Goal: Task Accomplishment & Management: Manage account settings

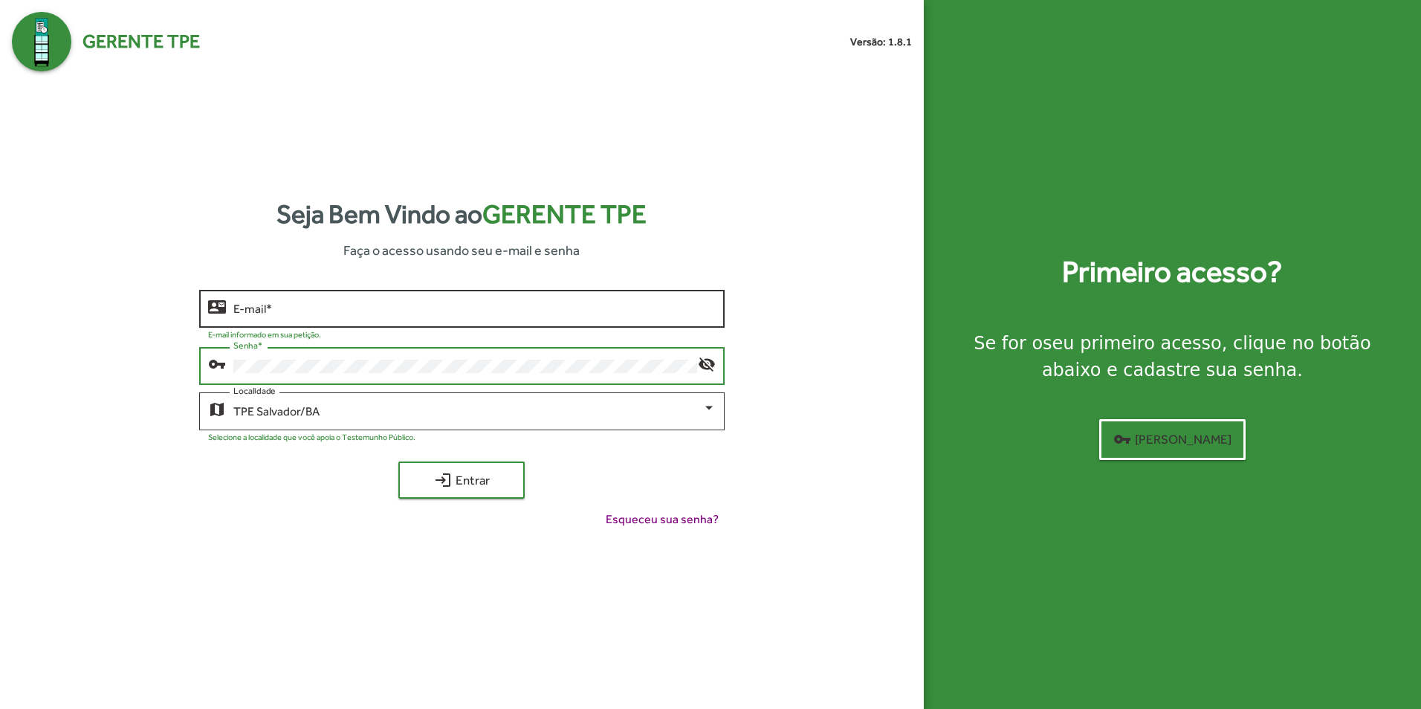
click at [266, 306] on input "E-mail *" at bounding box center [474, 309] width 482 height 13
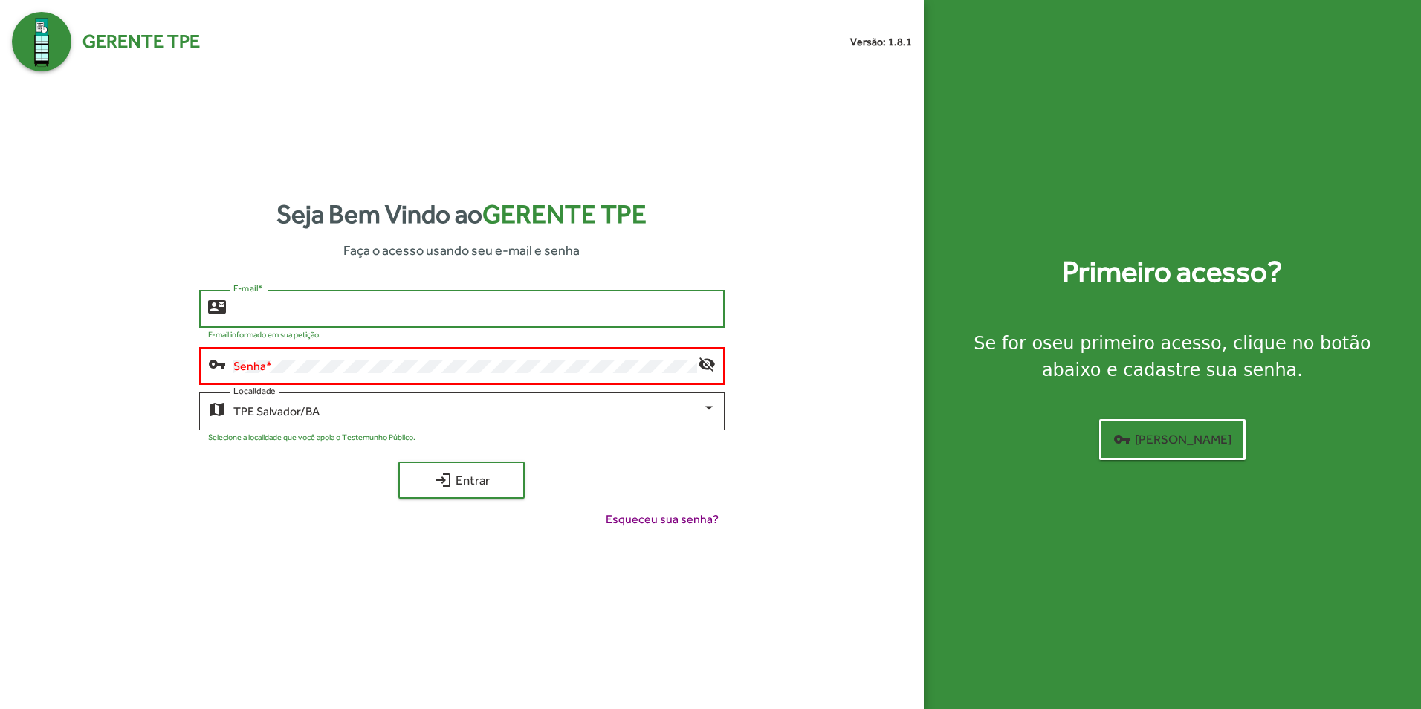
click at [292, 305] on input "E-mail *" at bounding box center [474, 309] width 482 height 13
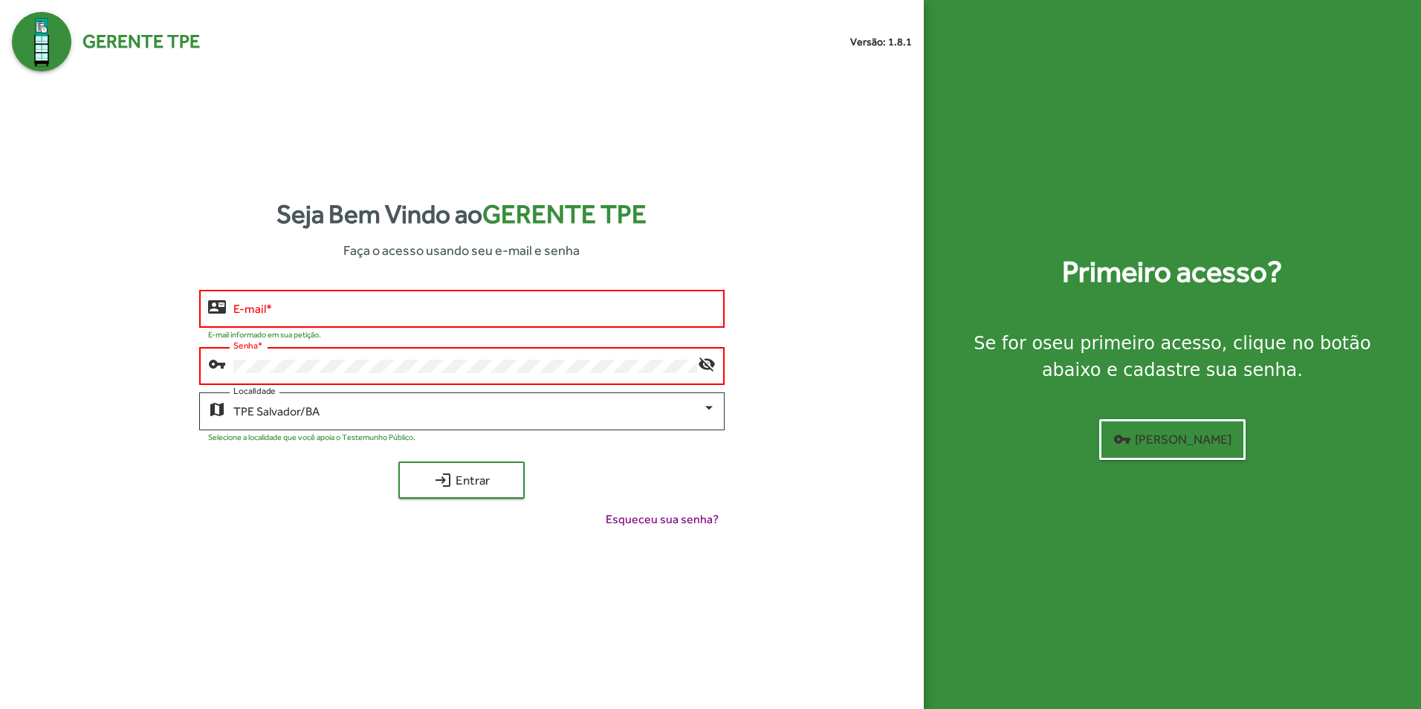
click at [299, 311] on input "E-mail *" at bounding box center [474, 309] width 482 height 13
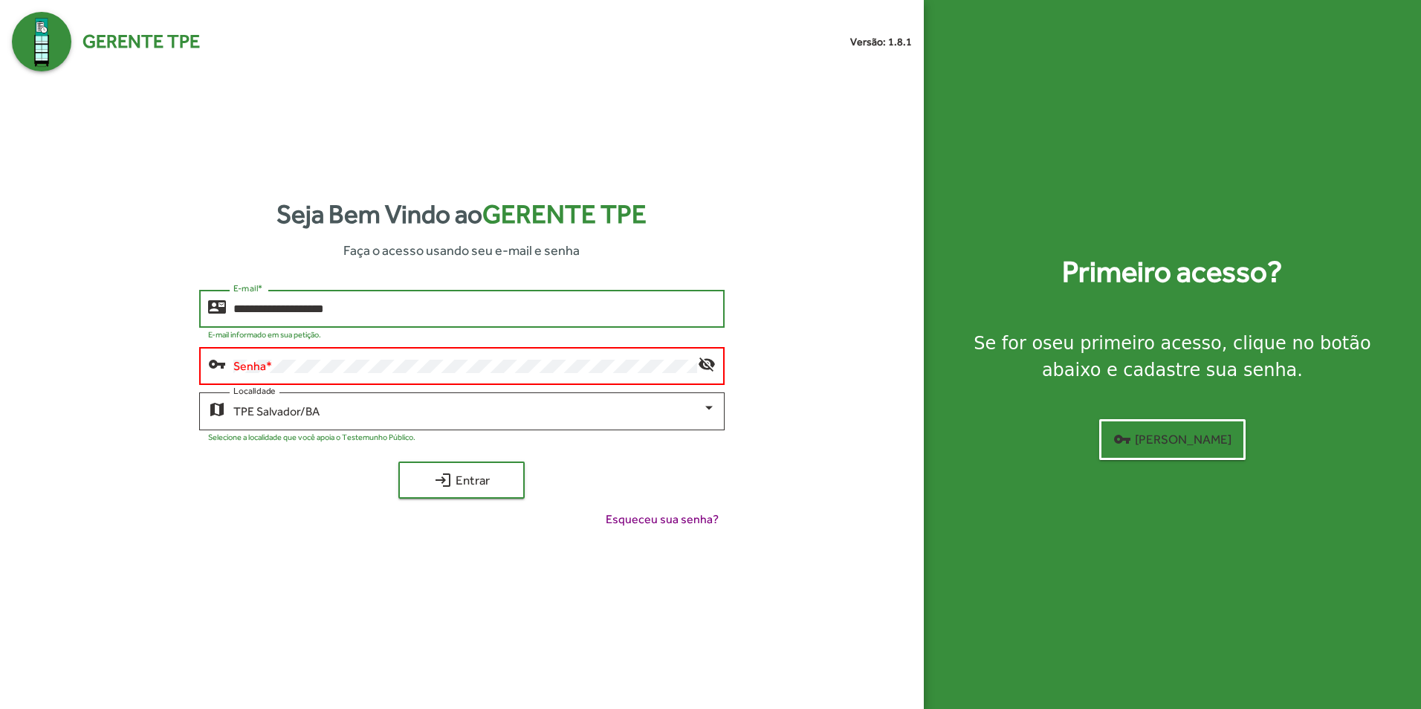
type input "**********"
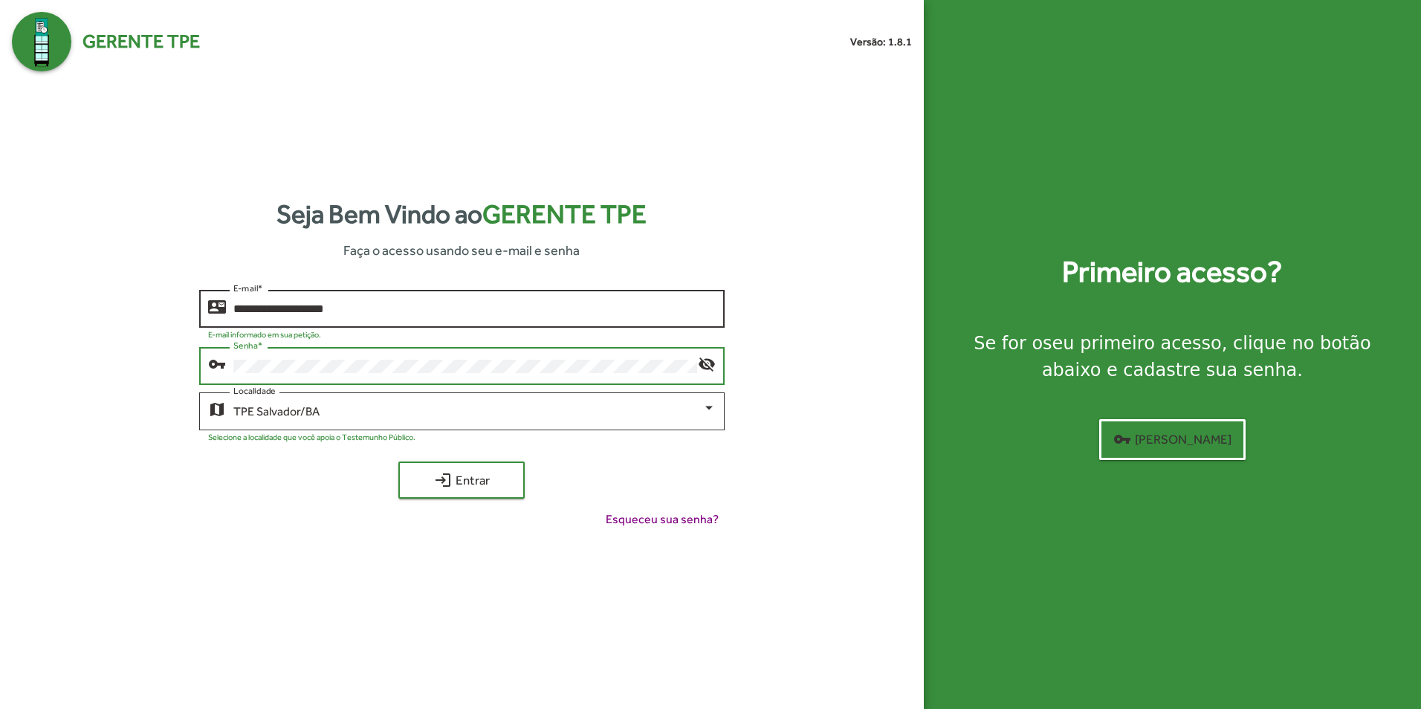
click at [398, 462] on button "login Entrar" at bounding box center [461, 480] width 126 height 37
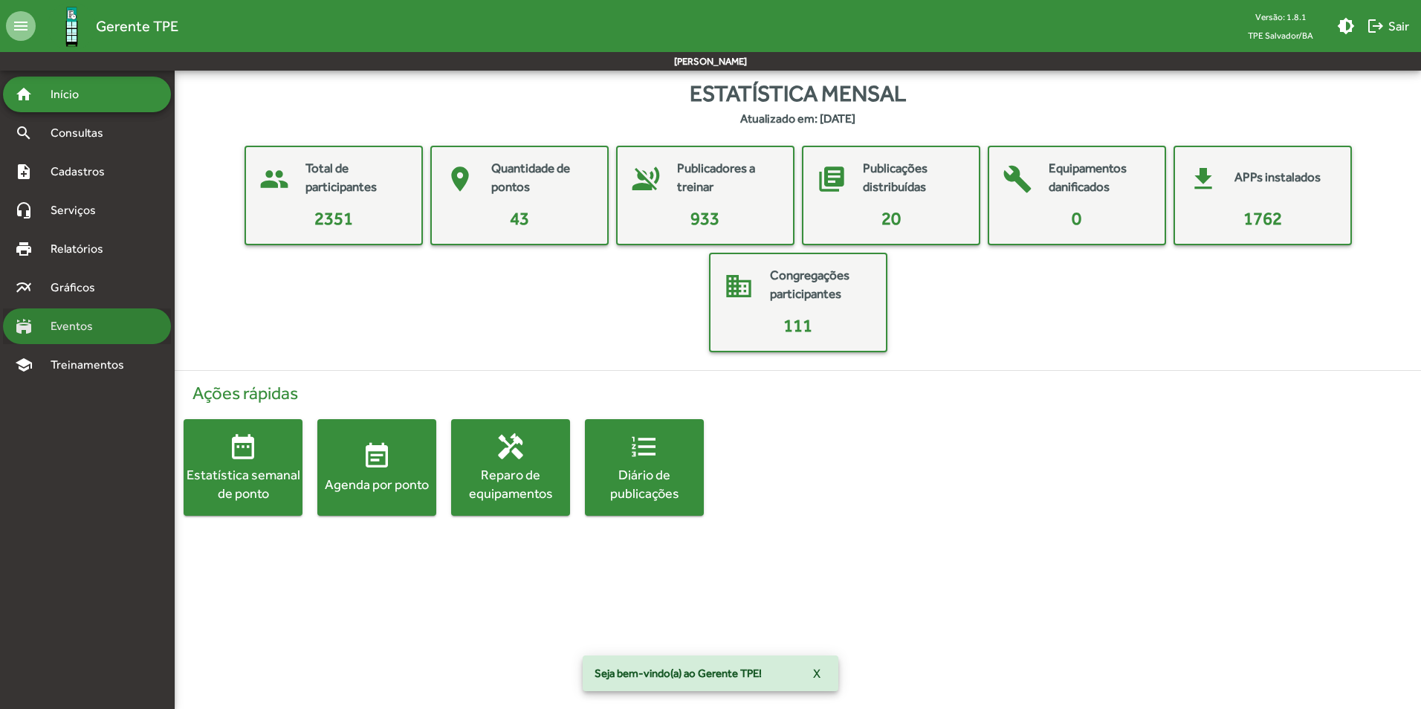
click at [77, 330] on span "Eventos" at bounding box center [77, 326] width 71 height 18
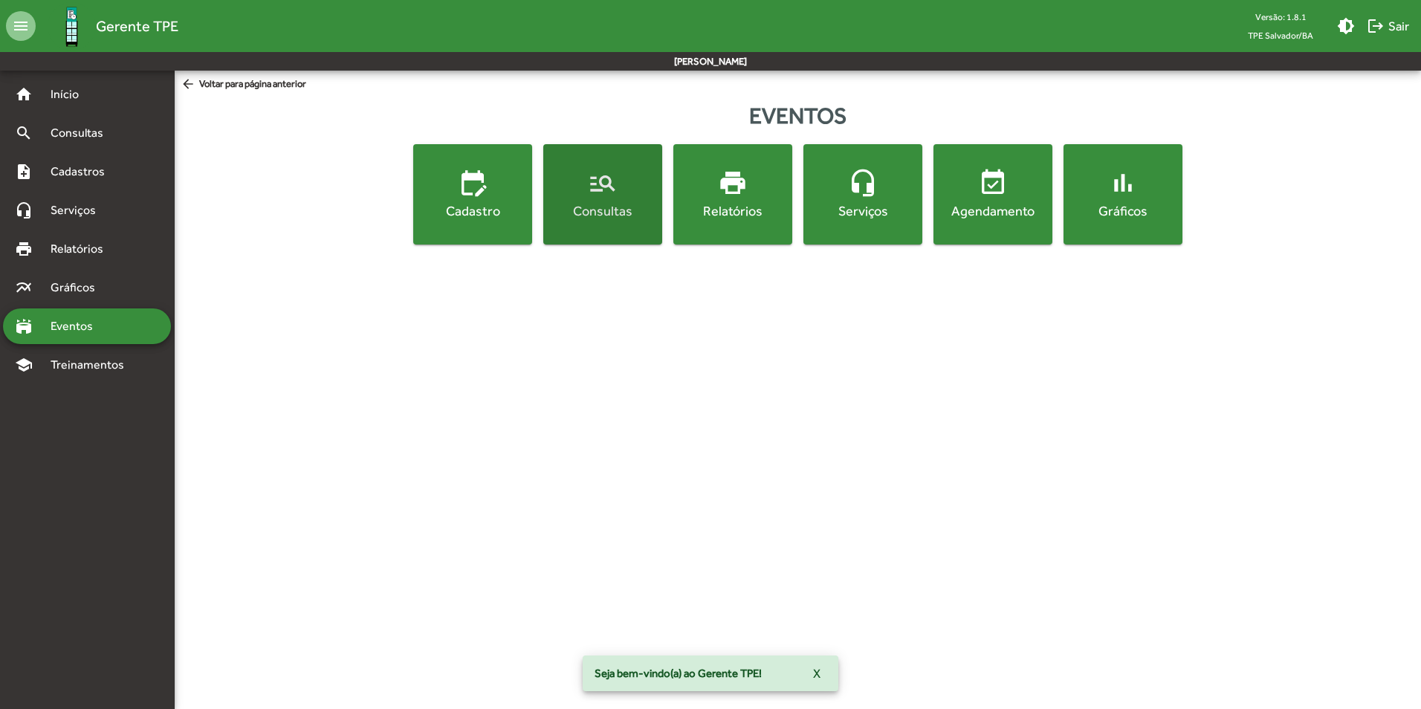
click at [615, 193] on mat-icon "manage_search" at bounding box center [603, 183] width 30 height 30
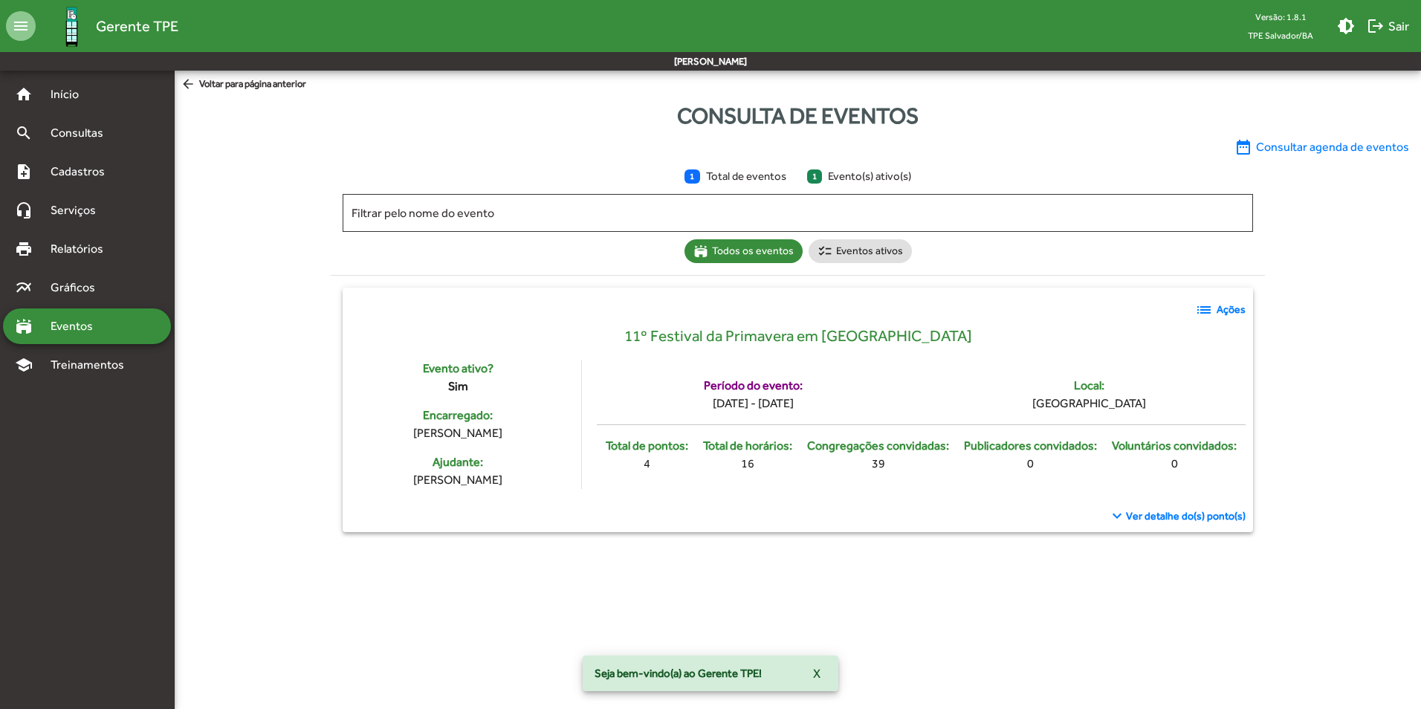
click at [1233, 311] on strong "Ações" at bounding box center [1231, 310] width 29 height 16
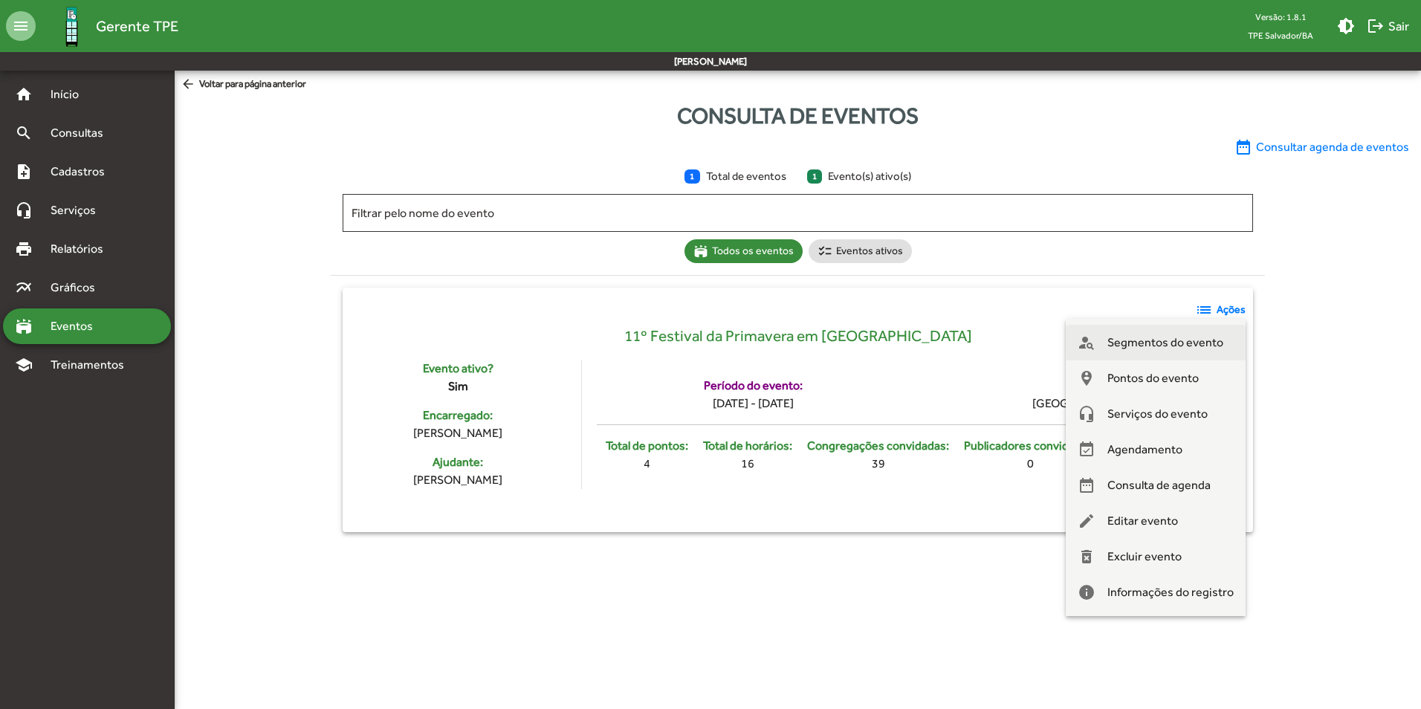
click at [1143, 343] on span "Segmentos do evento" at bounding box center [1166, 343] width 116 height 36
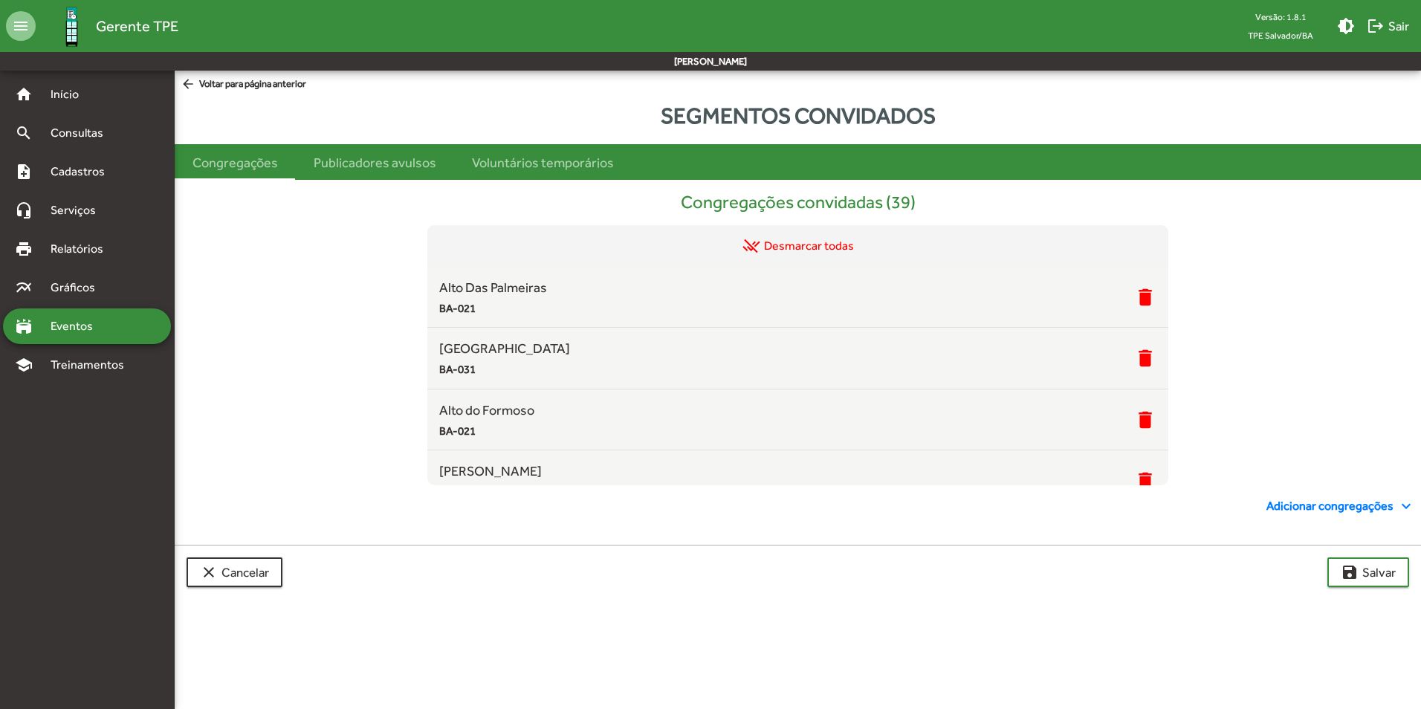
click at [1364, 511] on span "Adicionar congregações expand_more" at bounding box center [1341, 506] width 149 height 18
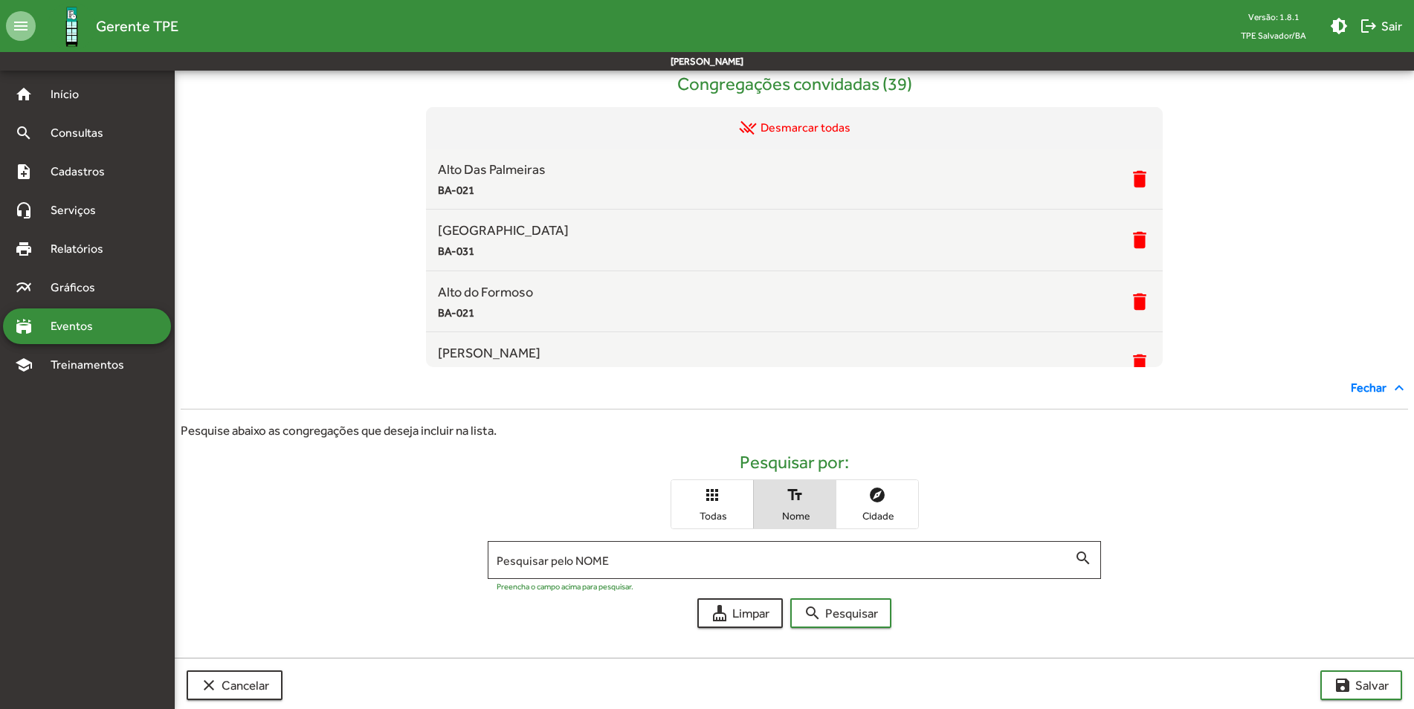
scroll to position [139, 0]
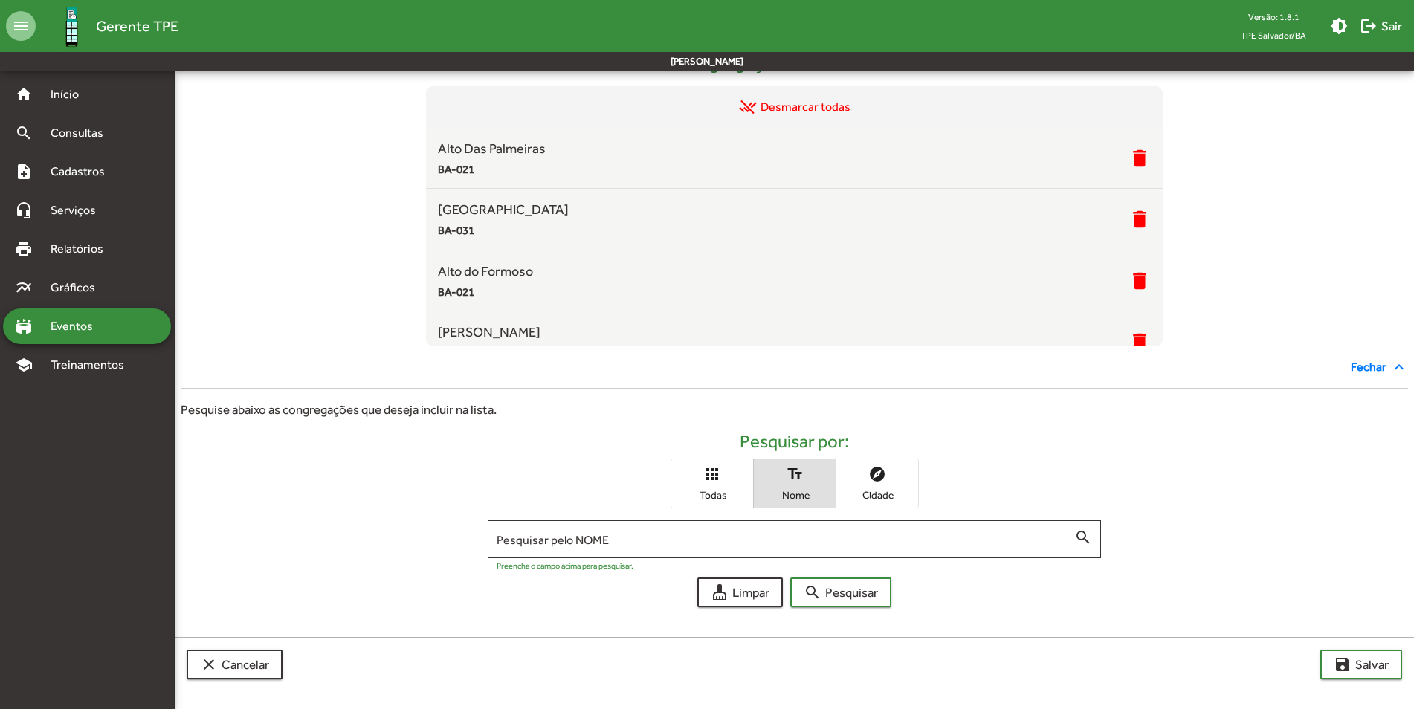
click at [718, 488] on span "Todas" at bounding box center [712, 494] width 74 height 13
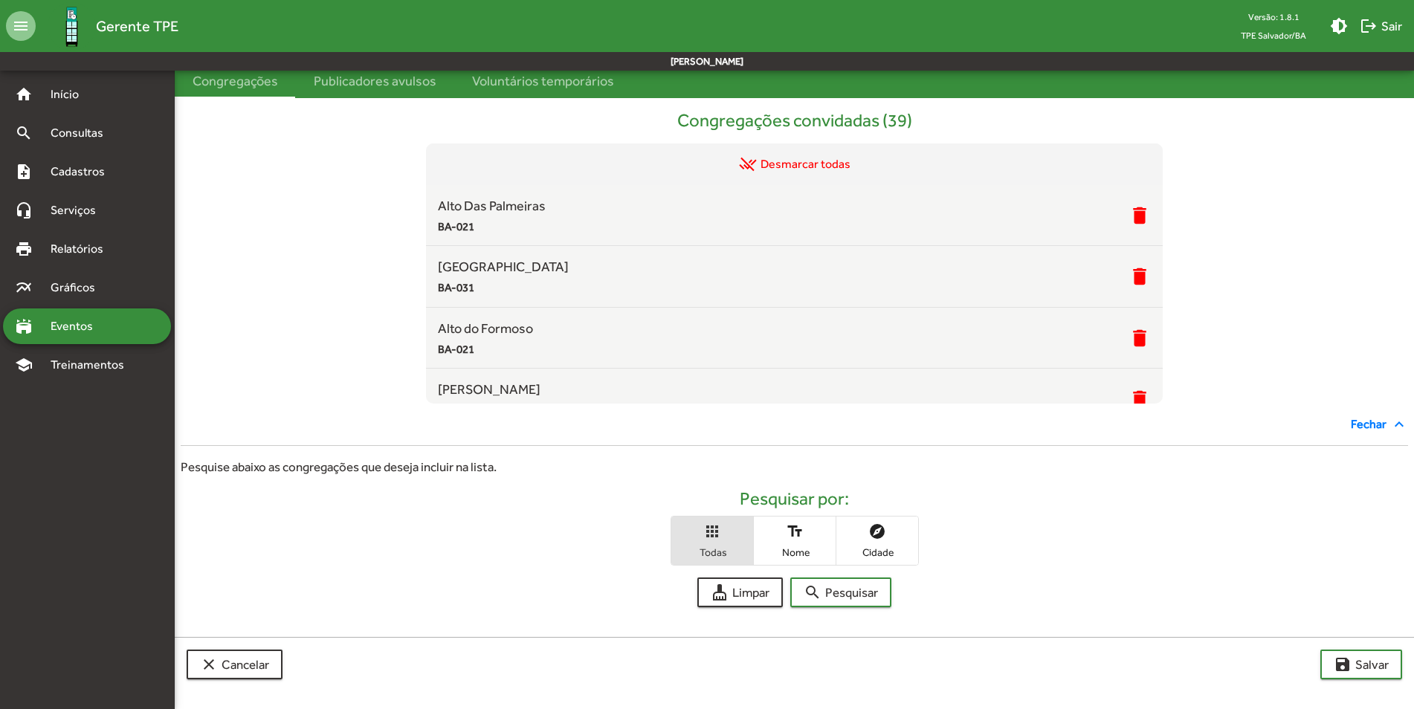
scroll to position [82, 0]
click at [865, 586] on span "search Pesquisar" at bounding box center [841, 592] width 74 height 27
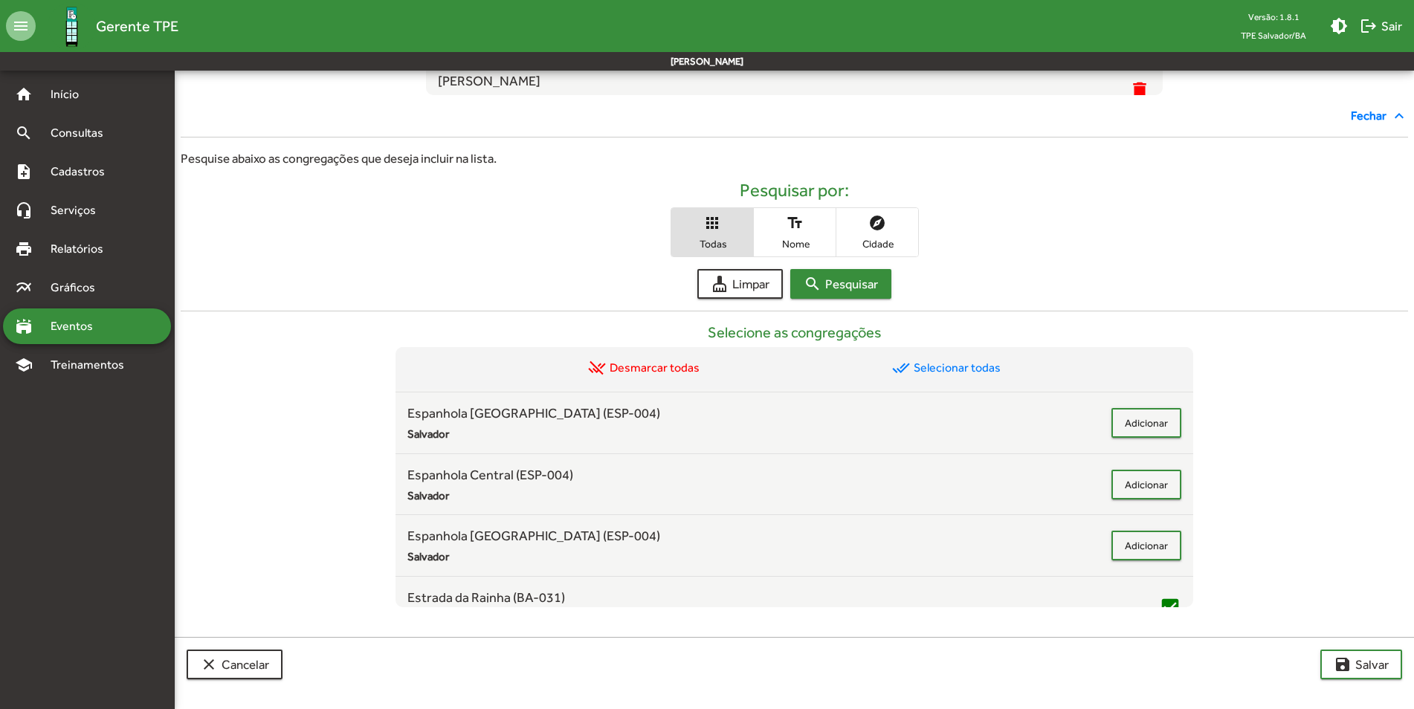
scroll to position [2007, 0]
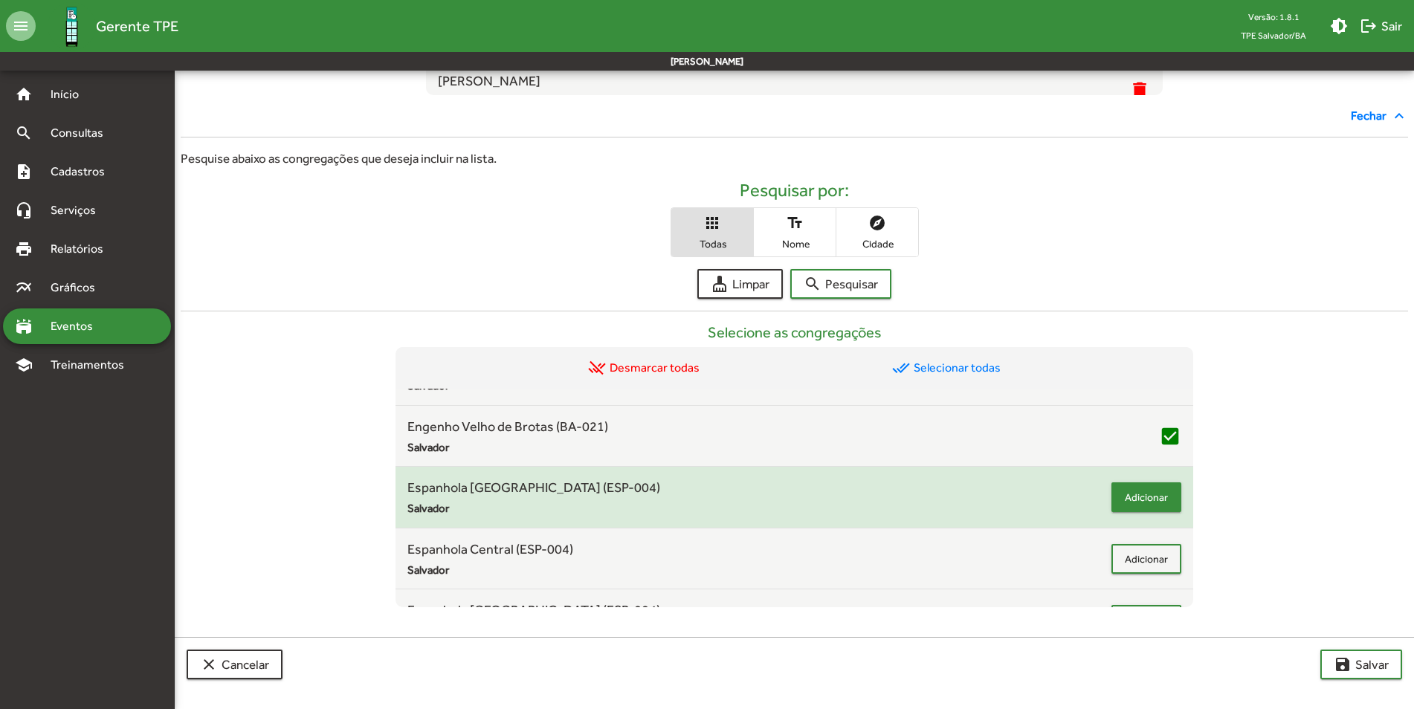
click at [1128, 497] on span "Adicionar" at bounding box center [1146, 497] width 43 height 27
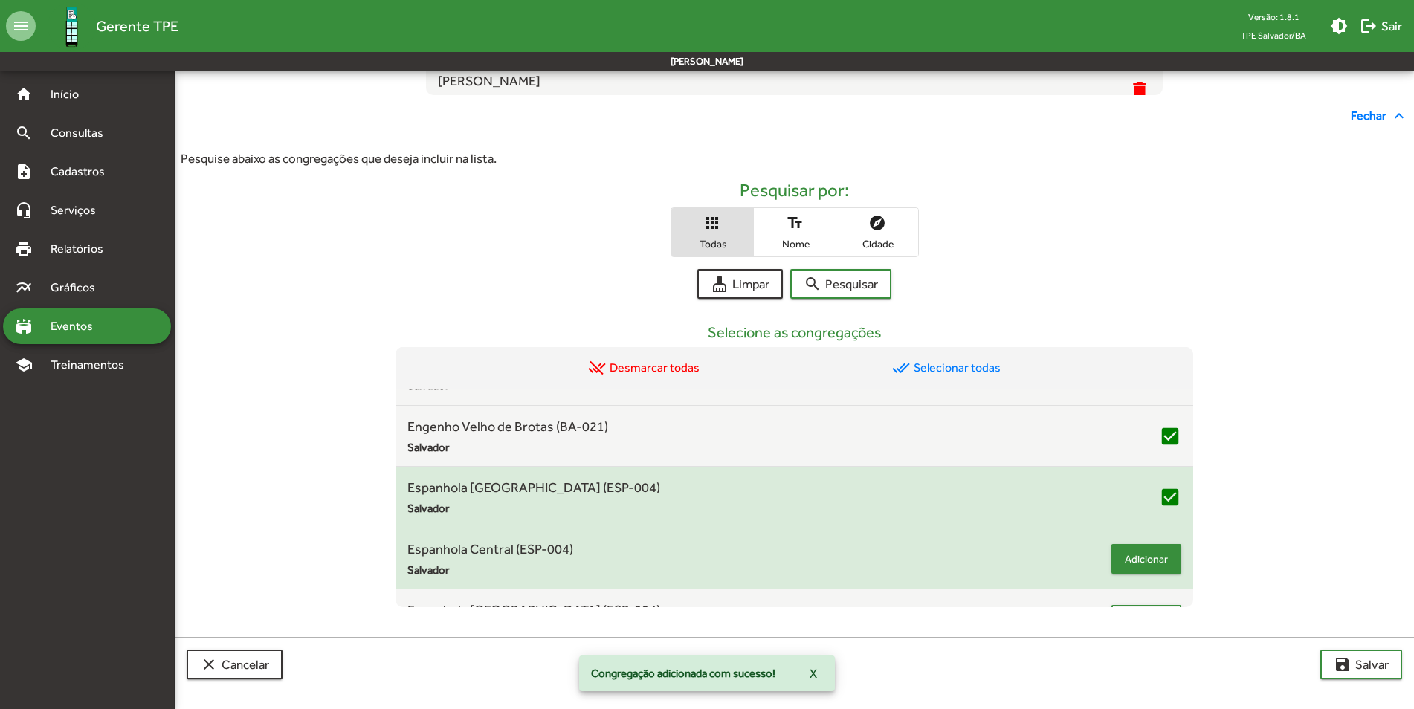
click at [1137, 556] on span "Adicionar" at bounding box center [1146, 559] width 43 height 27
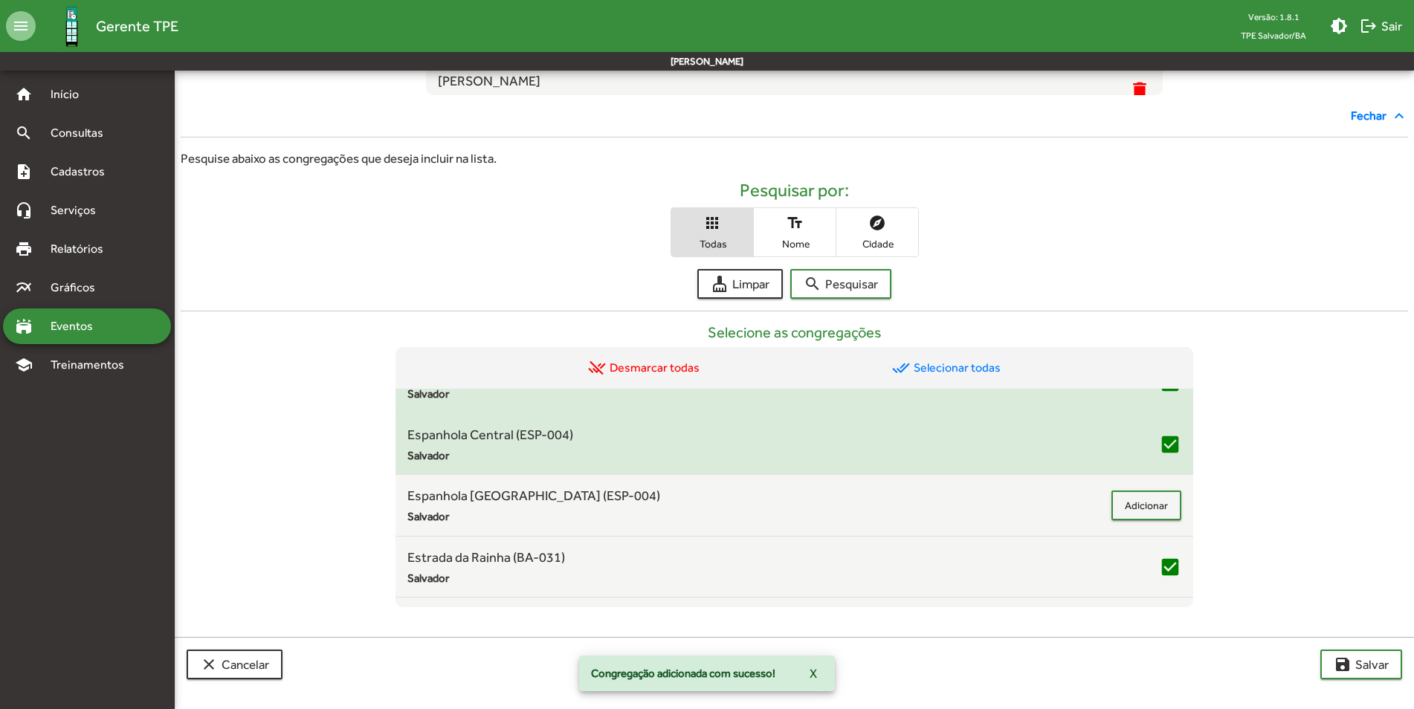
scroll to position [2156, 0]
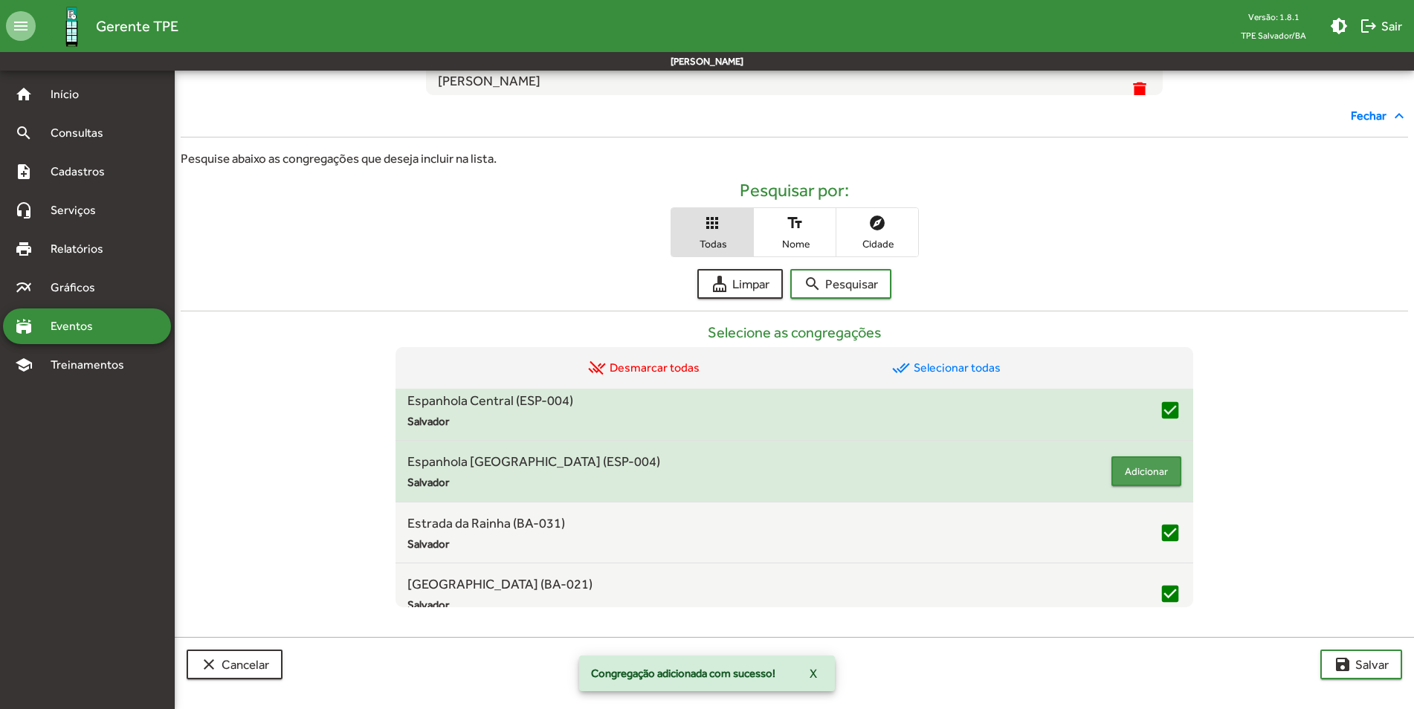
click at [1142, 470] on span "Adicionar" at bounding box center [1146, 471] width 43 height 27
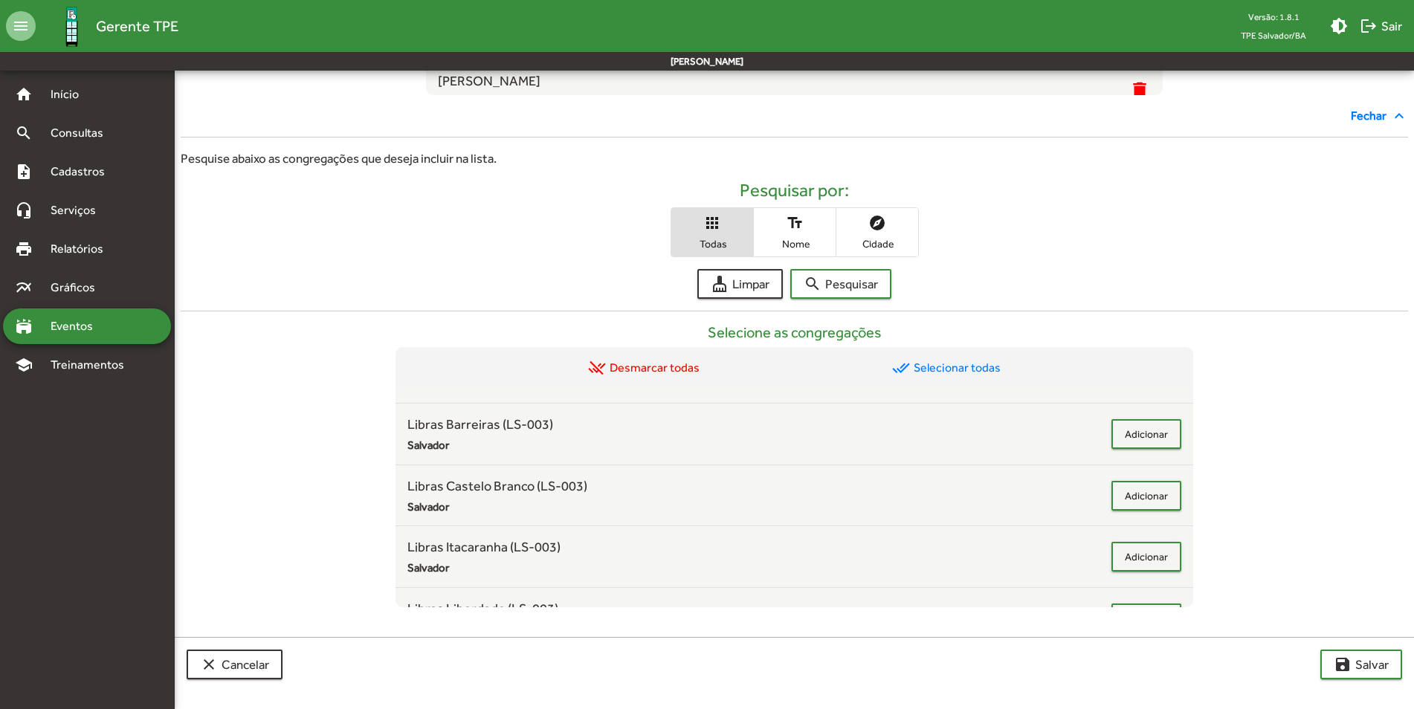
scroll to position [3345, 0]
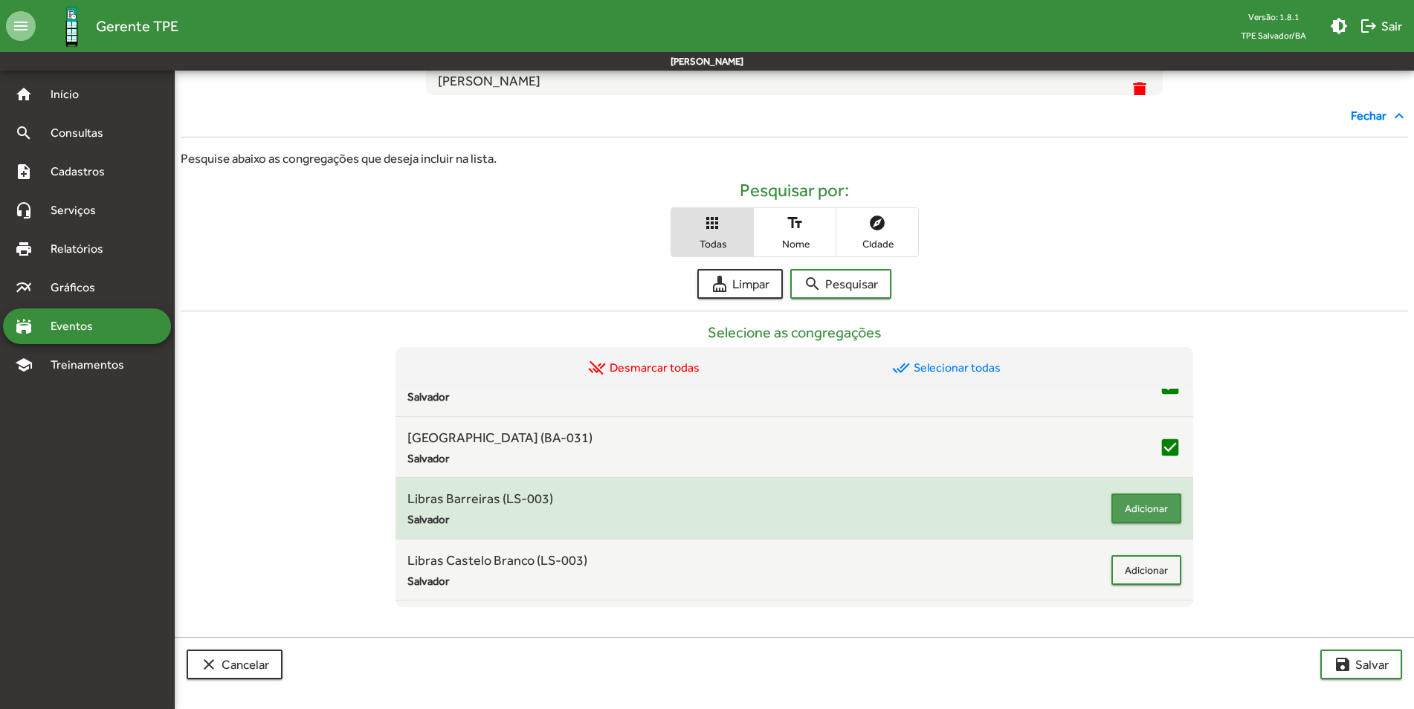
click at [1137, 517] on span "Adicionar" at bounding box center [1146, 508] width 43 height 27
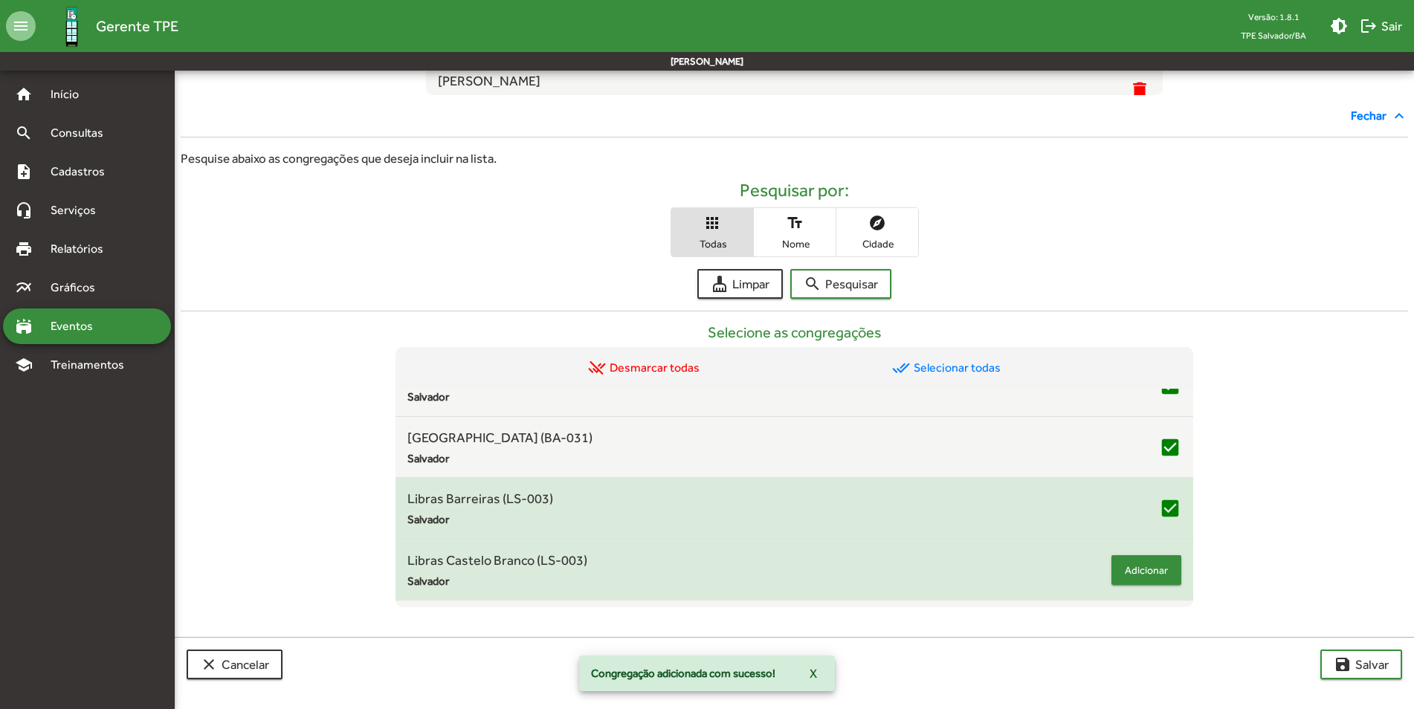
click at [1138, 572] on span "Adicionar" at bounding box center [1146, 570] width 43 height 27
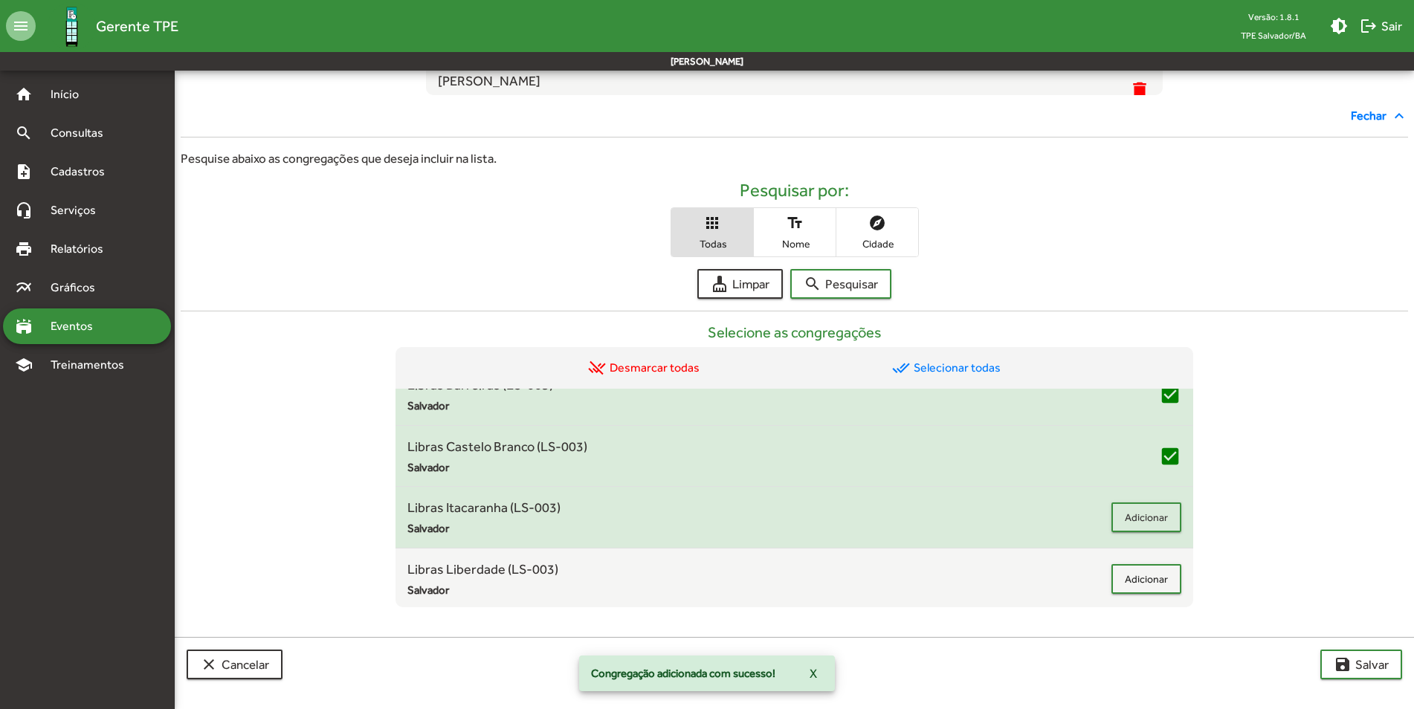
scroll to position [3494, 0]
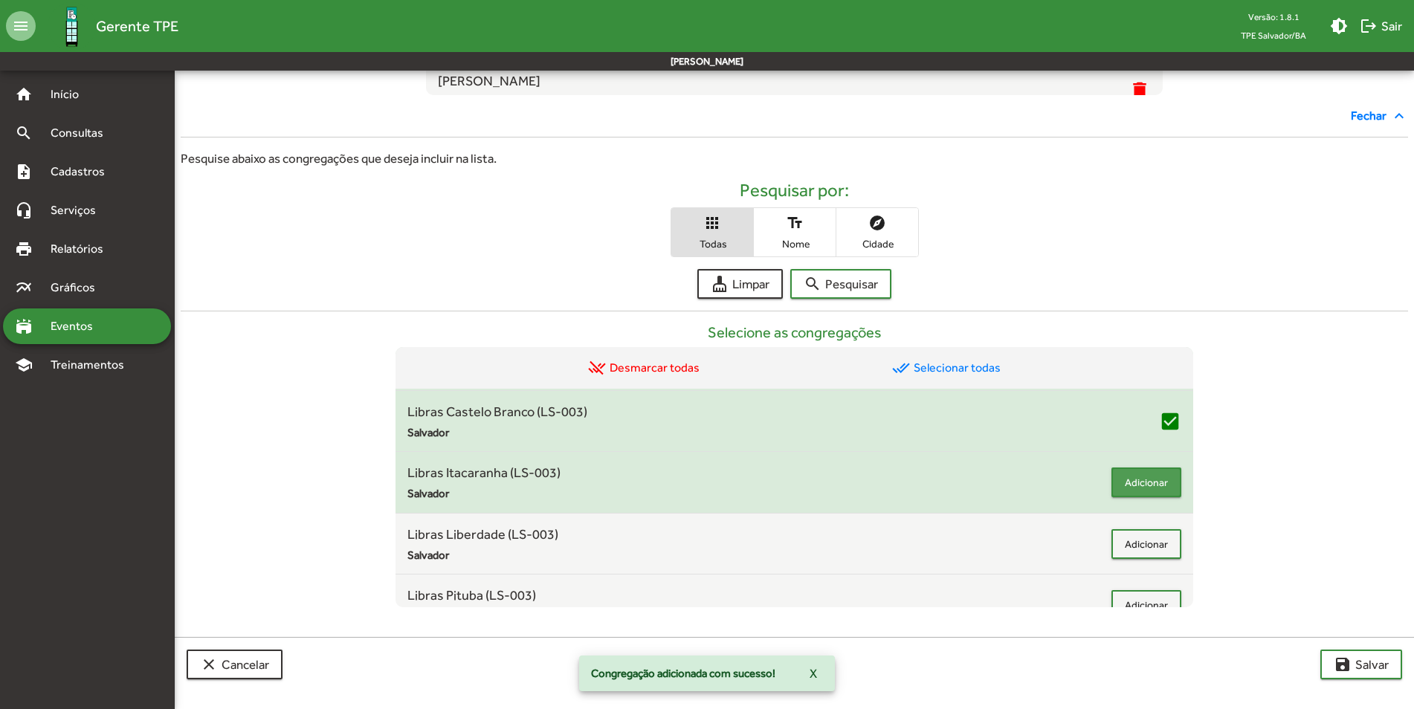
click at [1134, 494] on span "Adicionar" at bounding box center [1146, 482] width 43 height 27
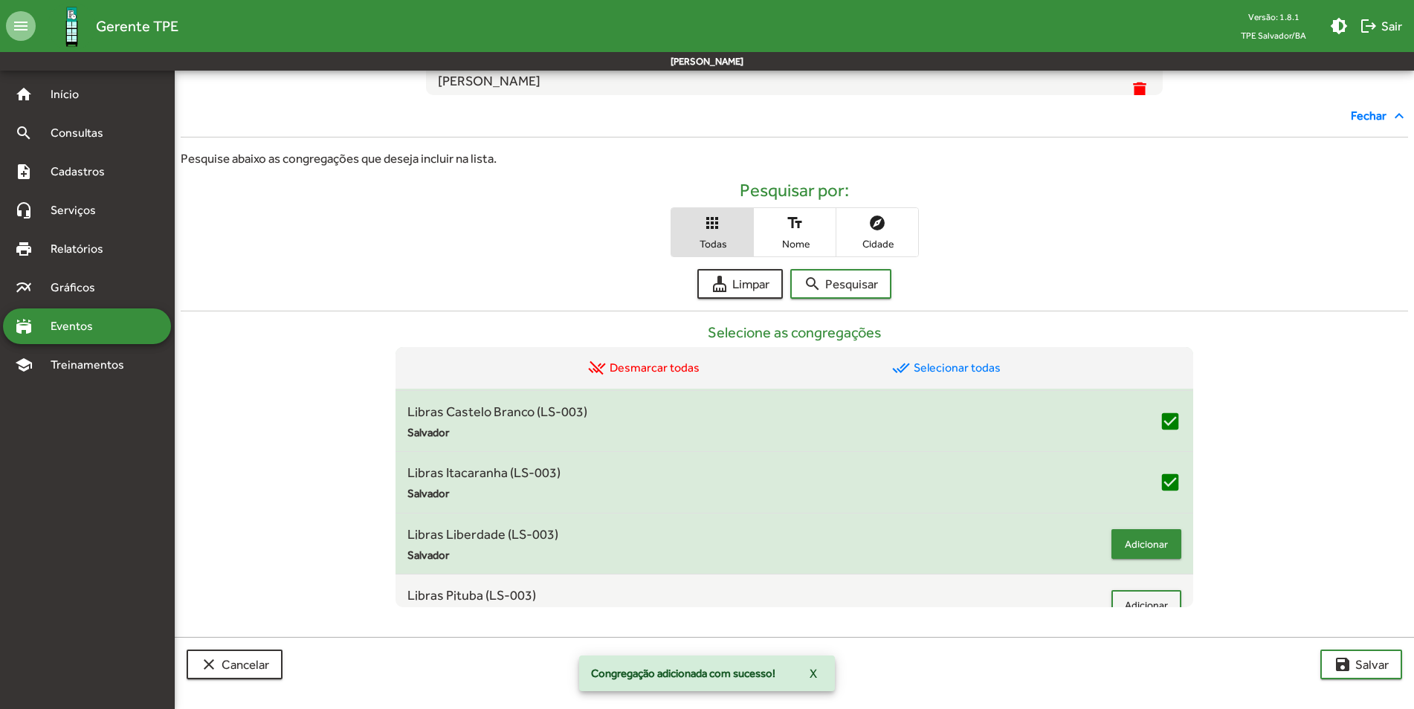
click at [1138, 548] on span "Adicionar" at bounding box center [1146, 544] width 43 height 27
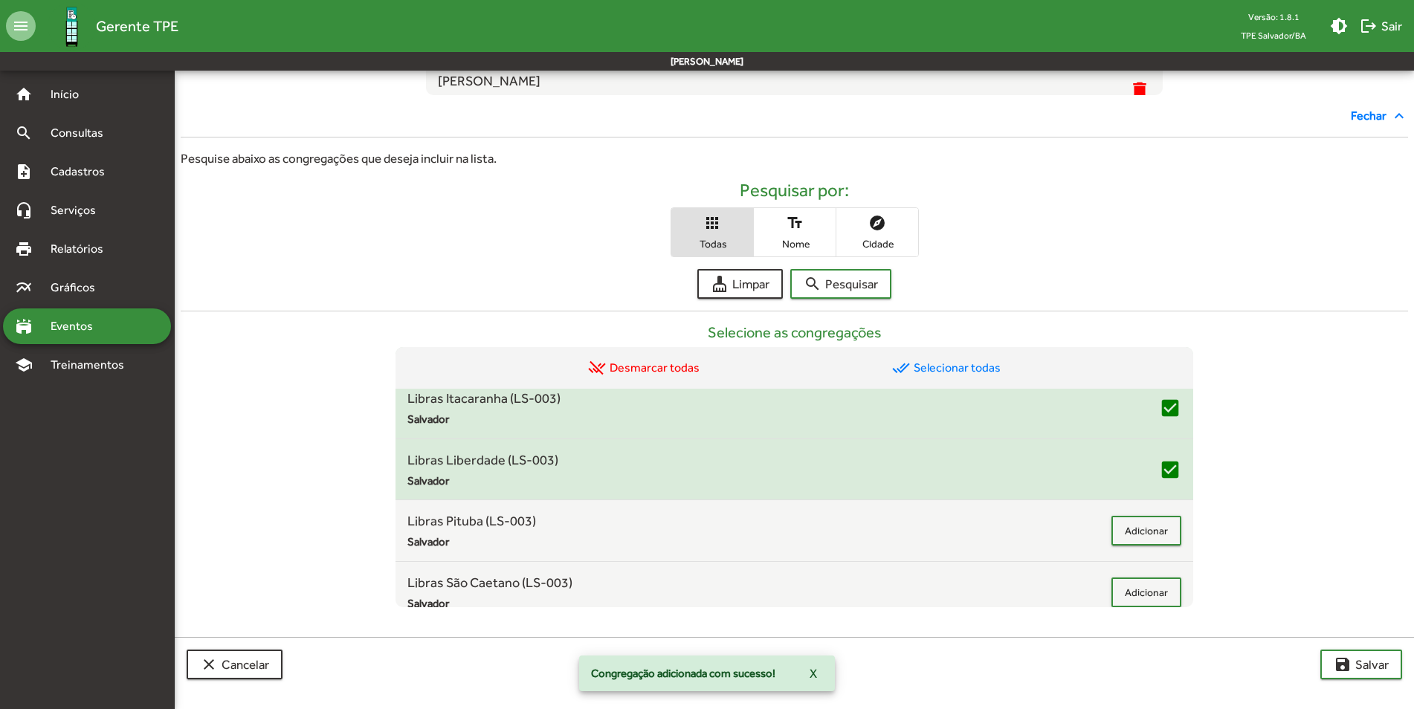
scroll to position [3643, 0]
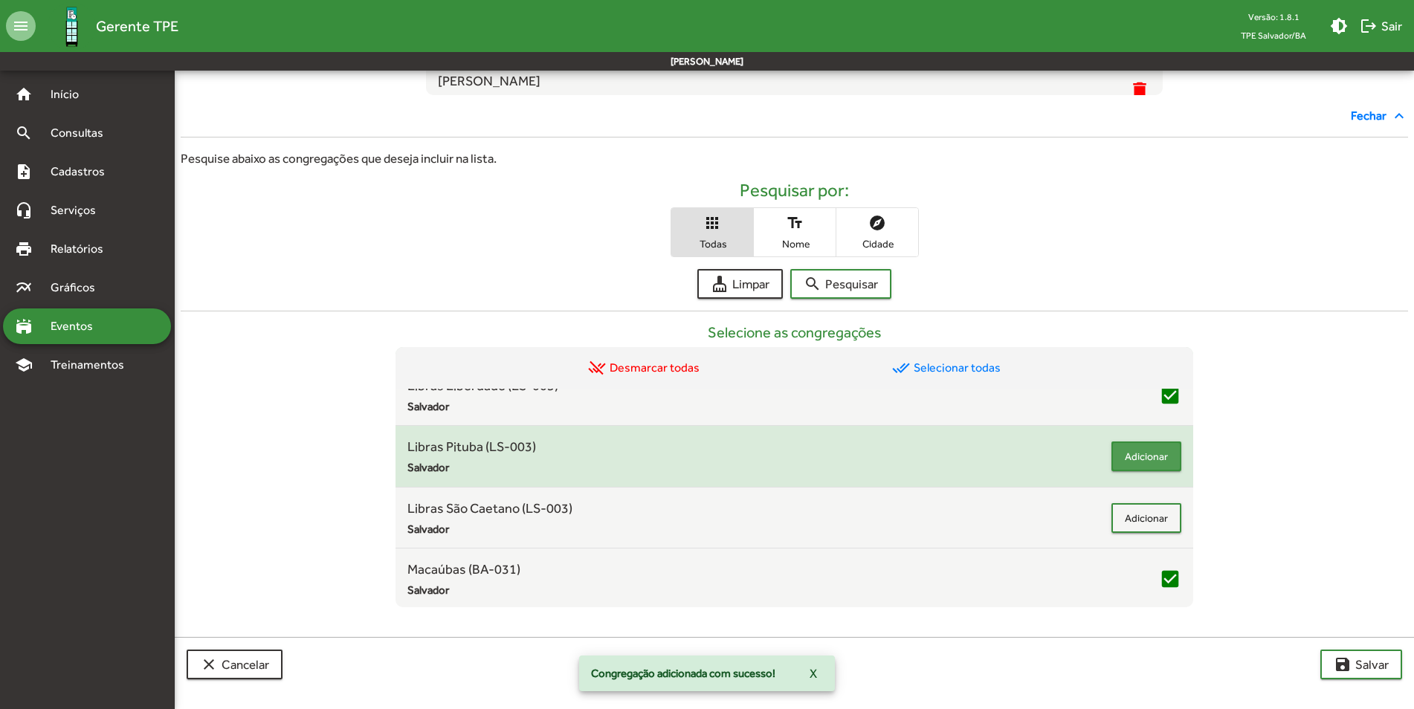
click at [1136, 466] on span "Adicionar" at bounding box center [1146, 456] width 43 height 27
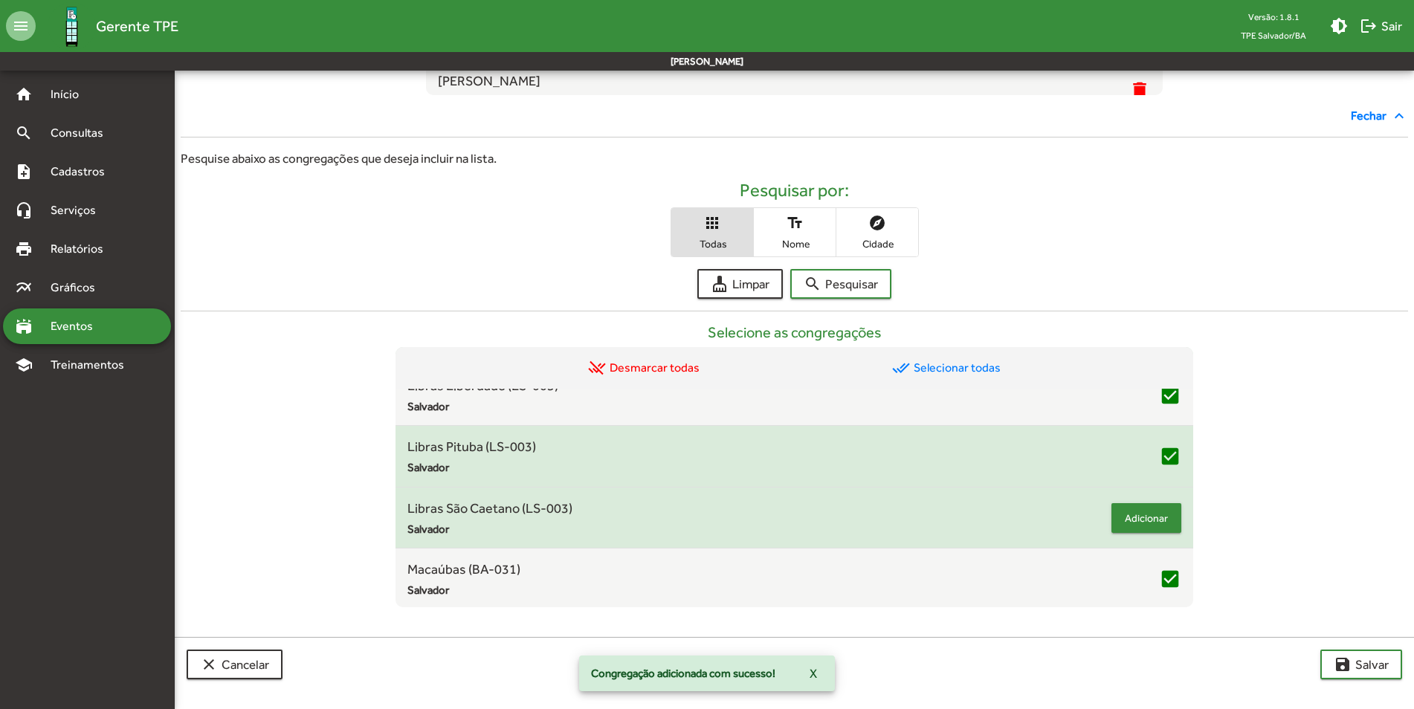
click at [1135, 520] on span "Adicionar" at bounding box center [1146, 518] width 43 height 27
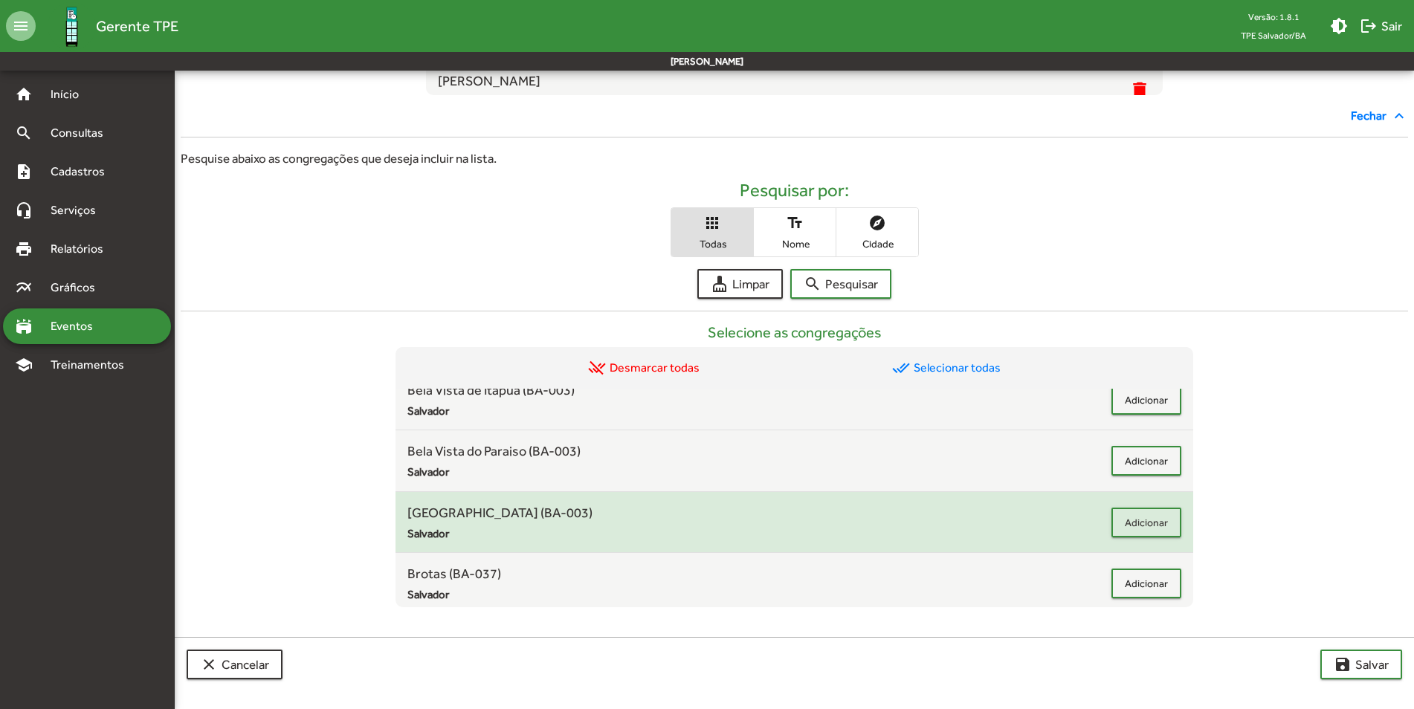
scroll to position [892, 0]
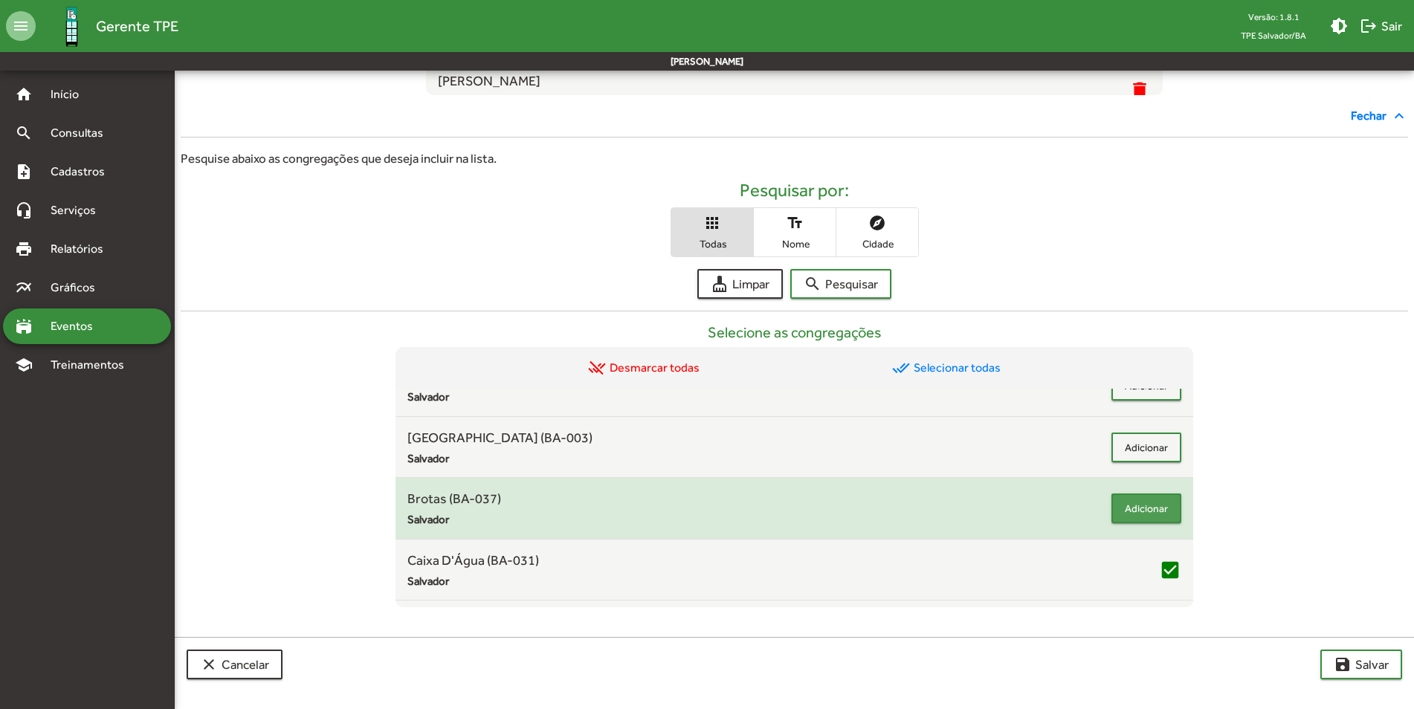
click at [1143, 511] on span "Adicionar" at bounding box center [1146, 508] width 43 height 27
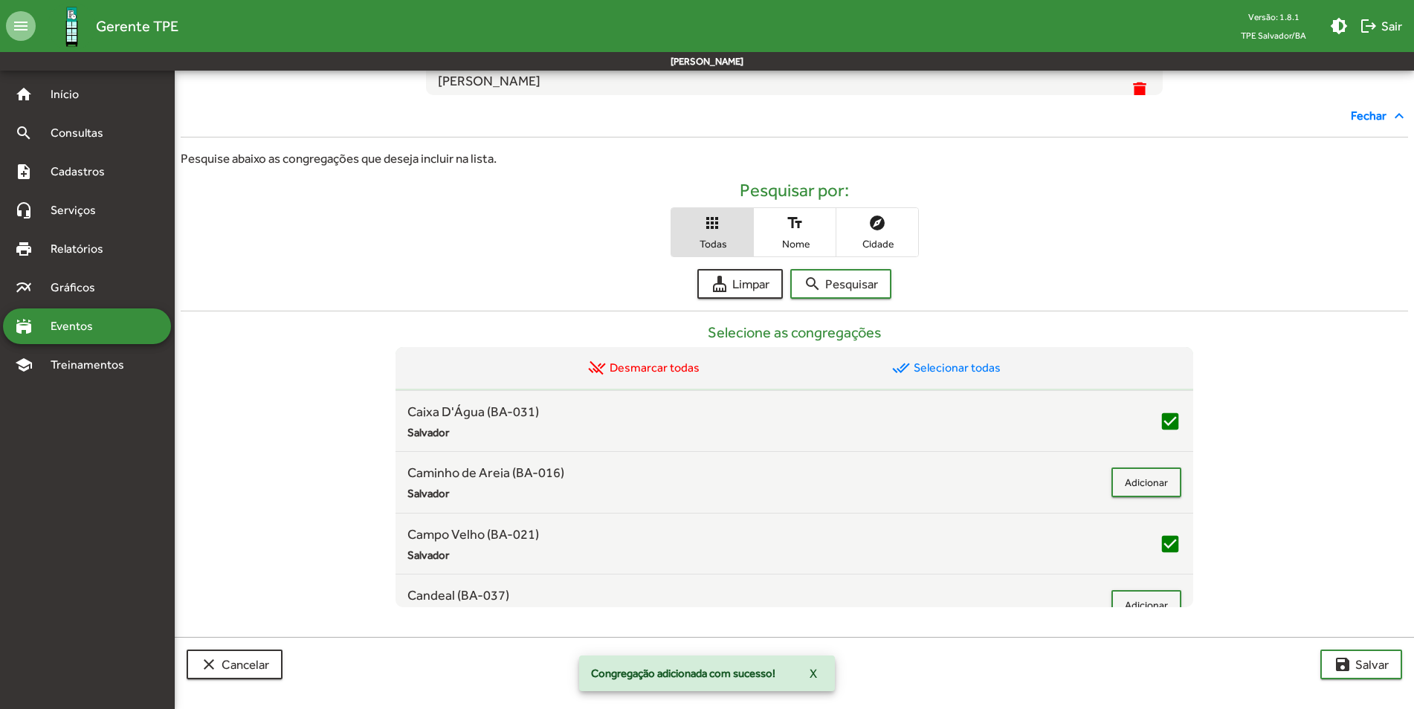
scroll to position [1115, 0]
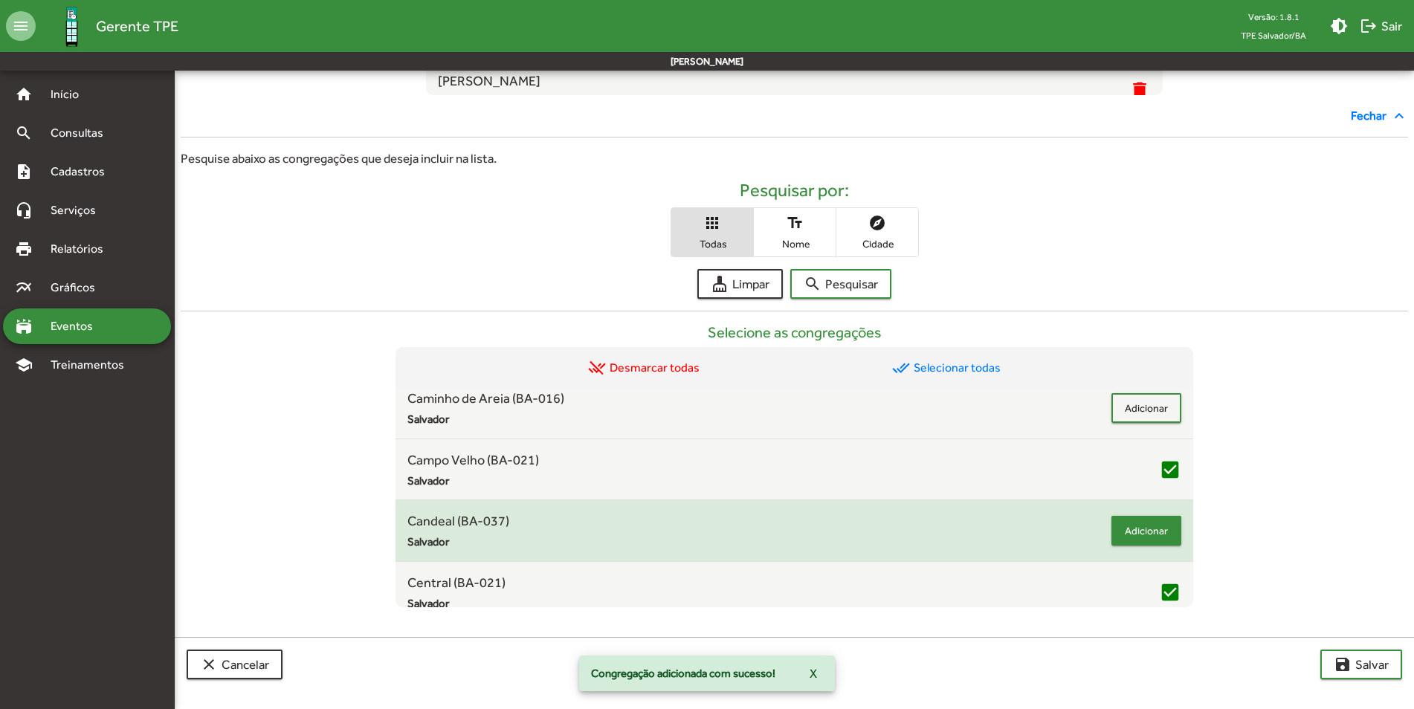
click at [1125, 530] on span "Adicionar" at bounding box center [1146, 530] width 43 height 27
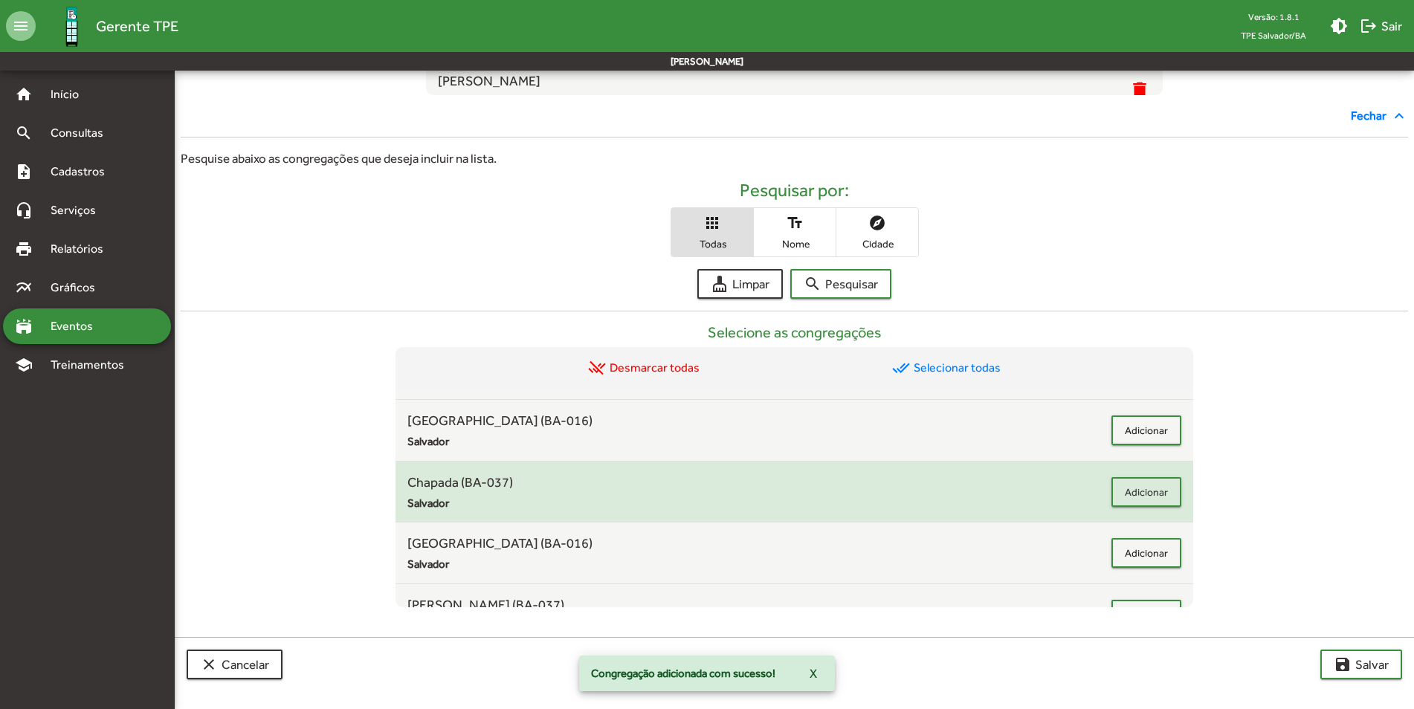
scroll to position [1413, 0]
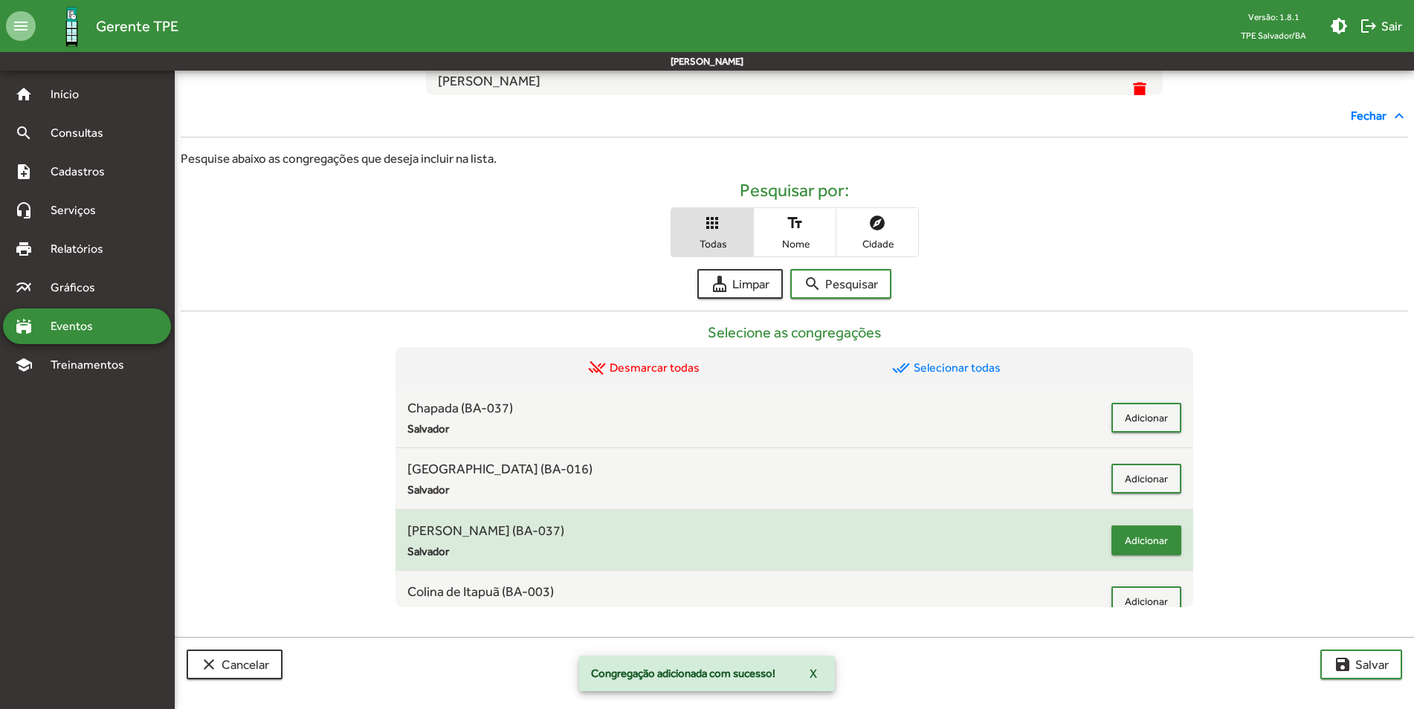
click at [1129, 543] on span "Adicionar" at bounding box center [1146, 540] width 43 height 27
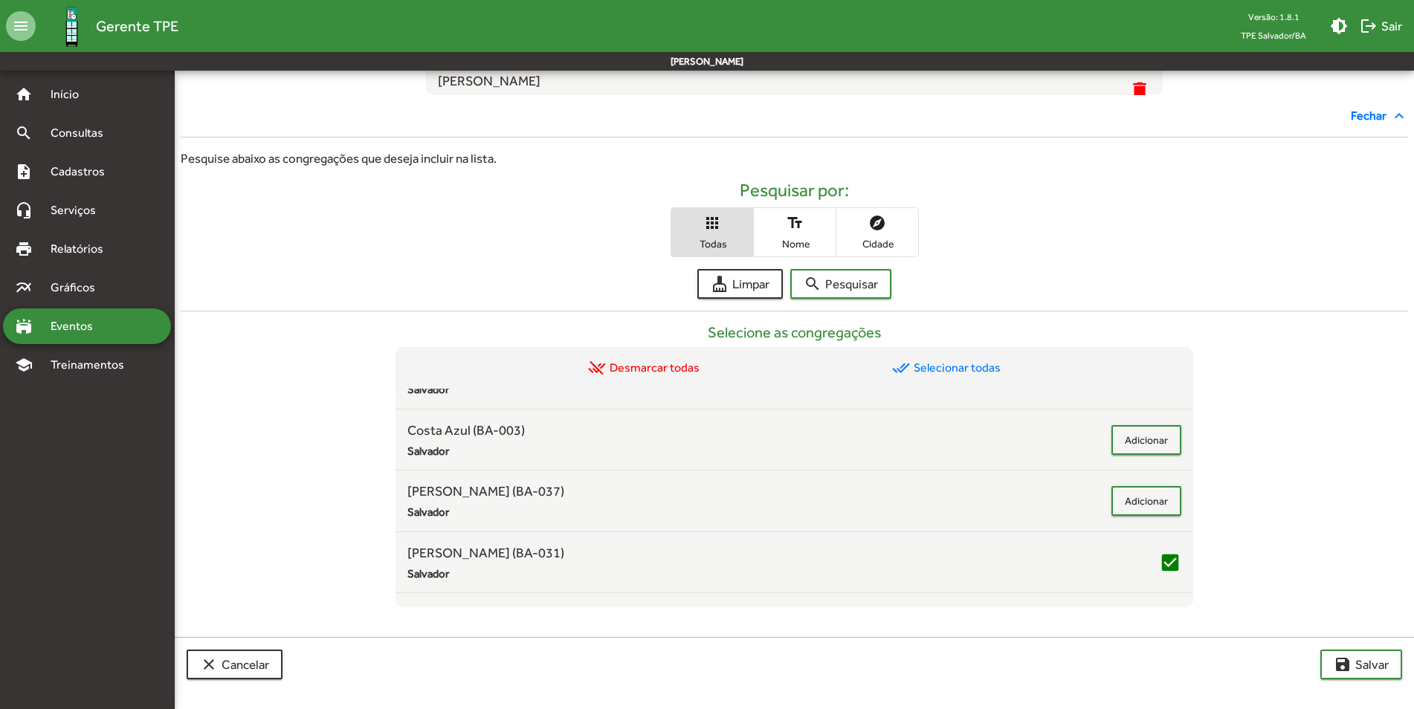
scroll to position [1784, 0]
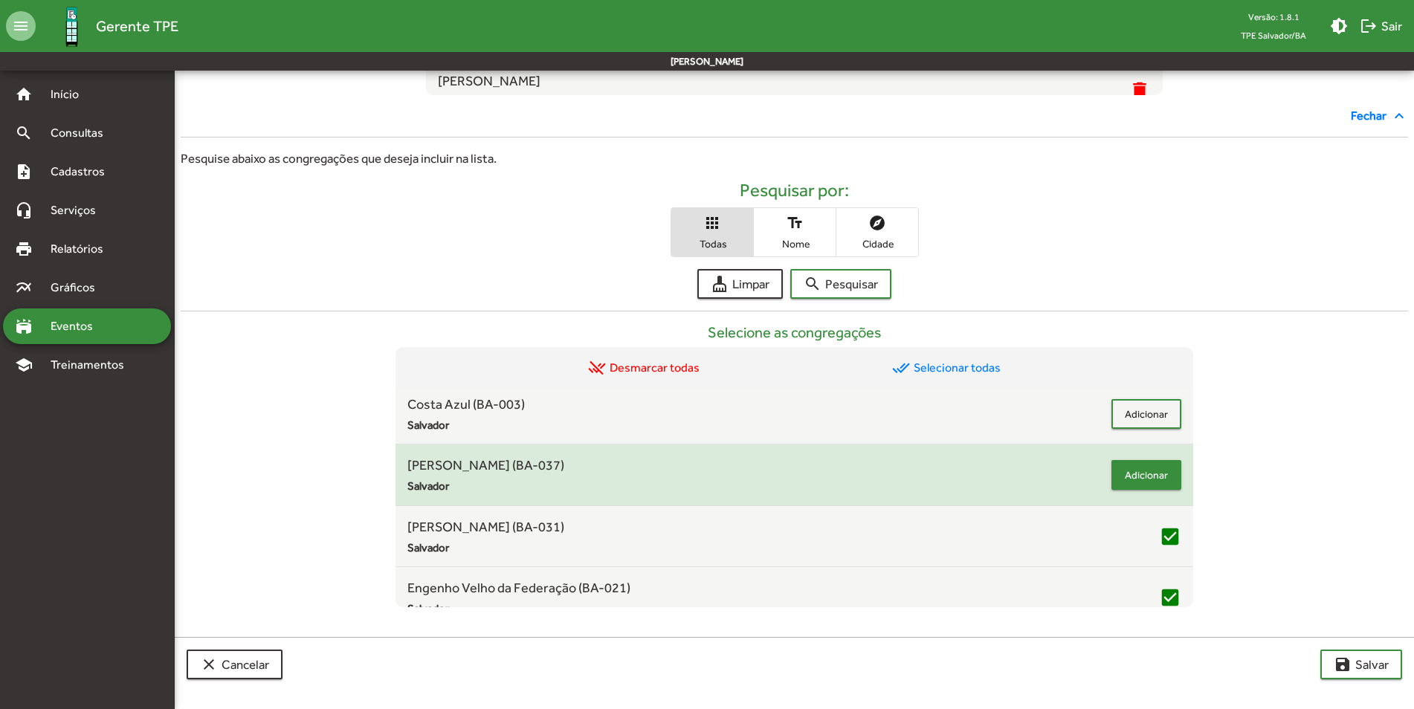
click at [1132, 478] on span "Adicionar" at bounding box center [1146, 475] width 43 height 27
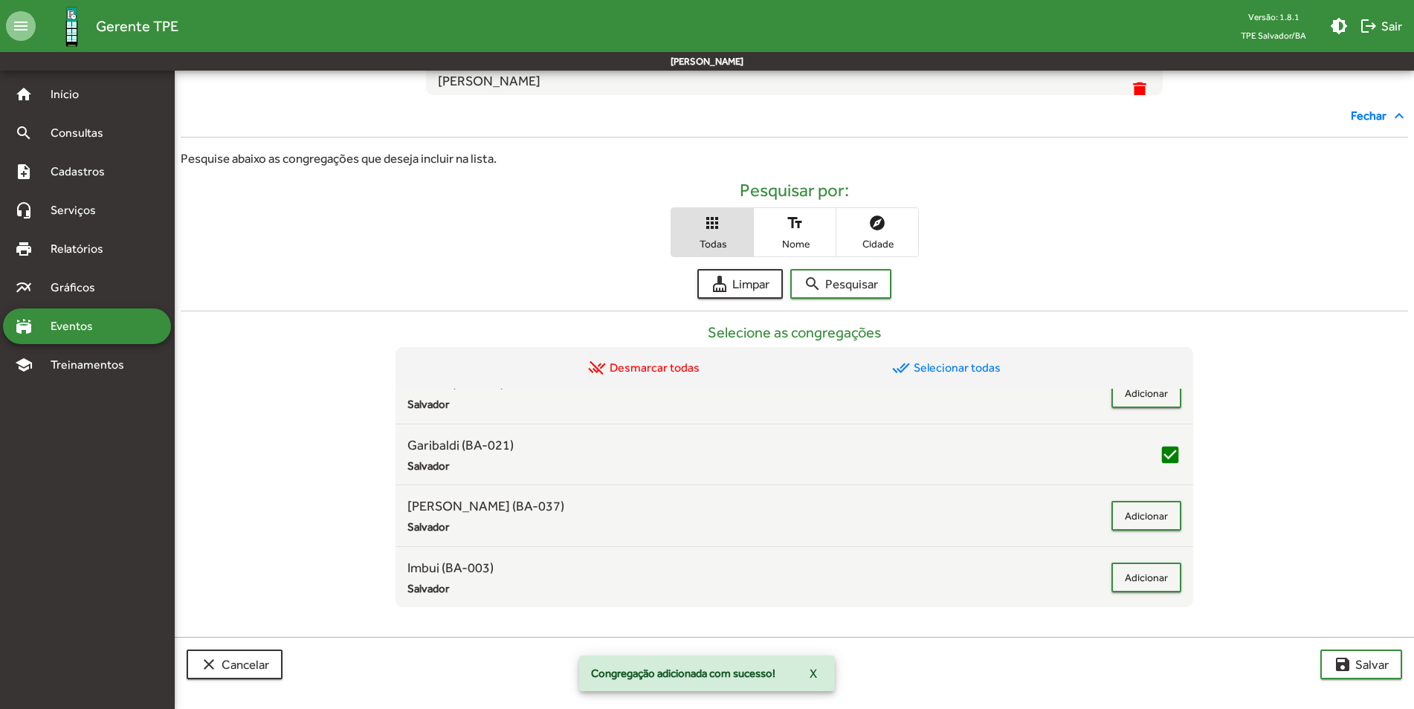
scroll to position [2676, 0]
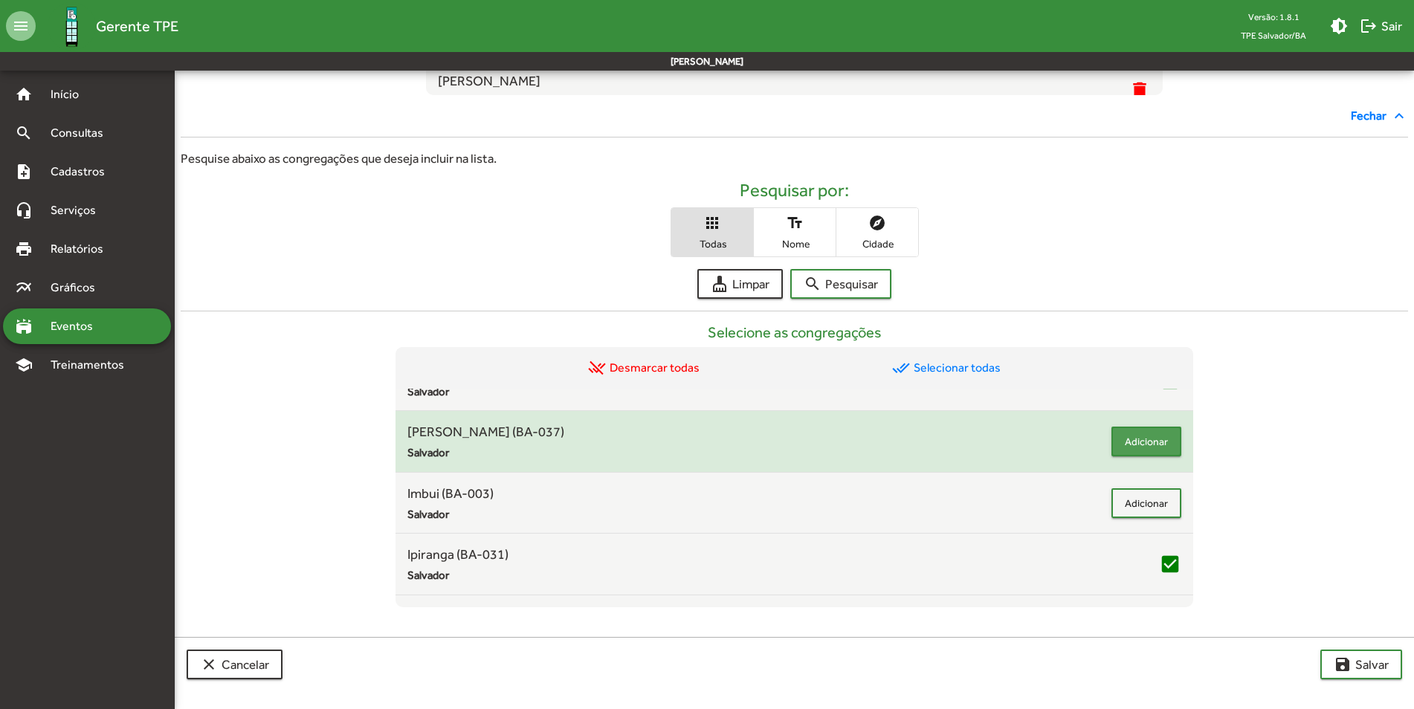
click at [1132, 445] on span "Adicionar" at bounding box center [1146, 441] width 43 height 27
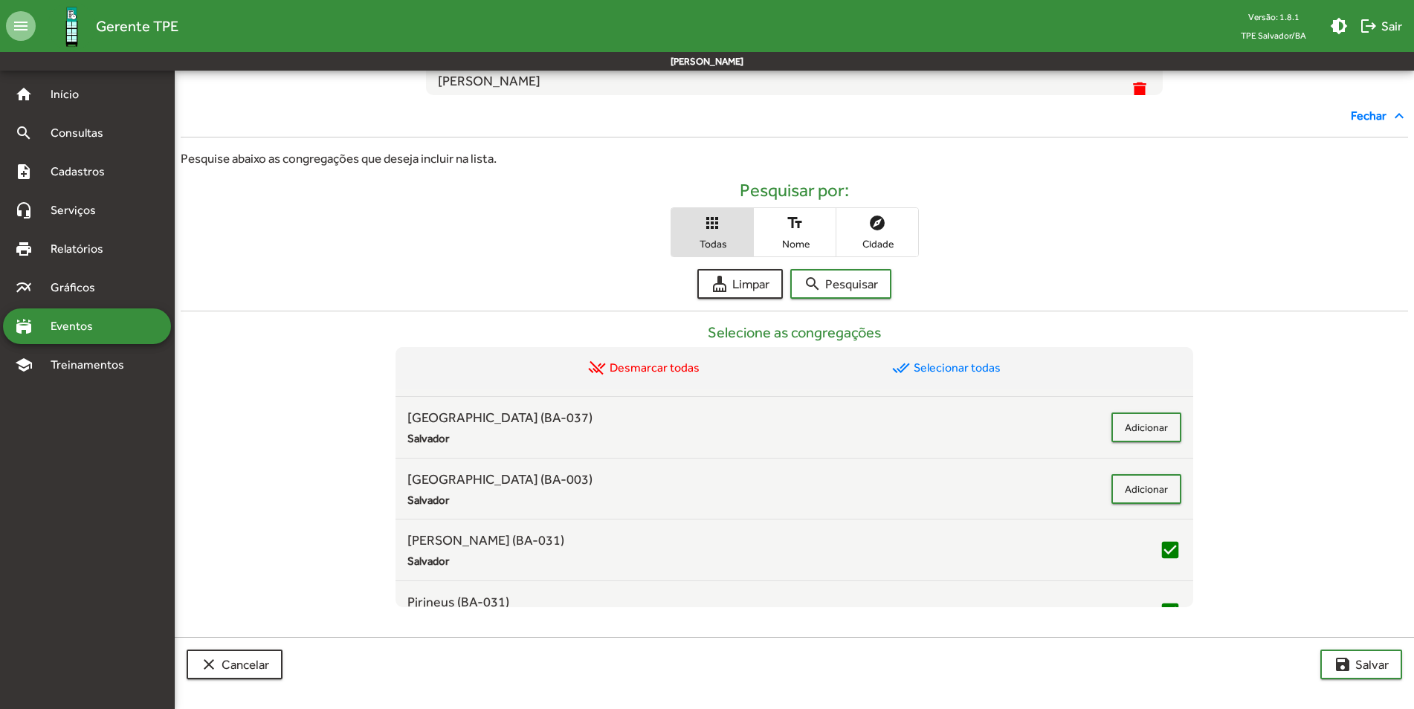
scroll to position [4386, 0]
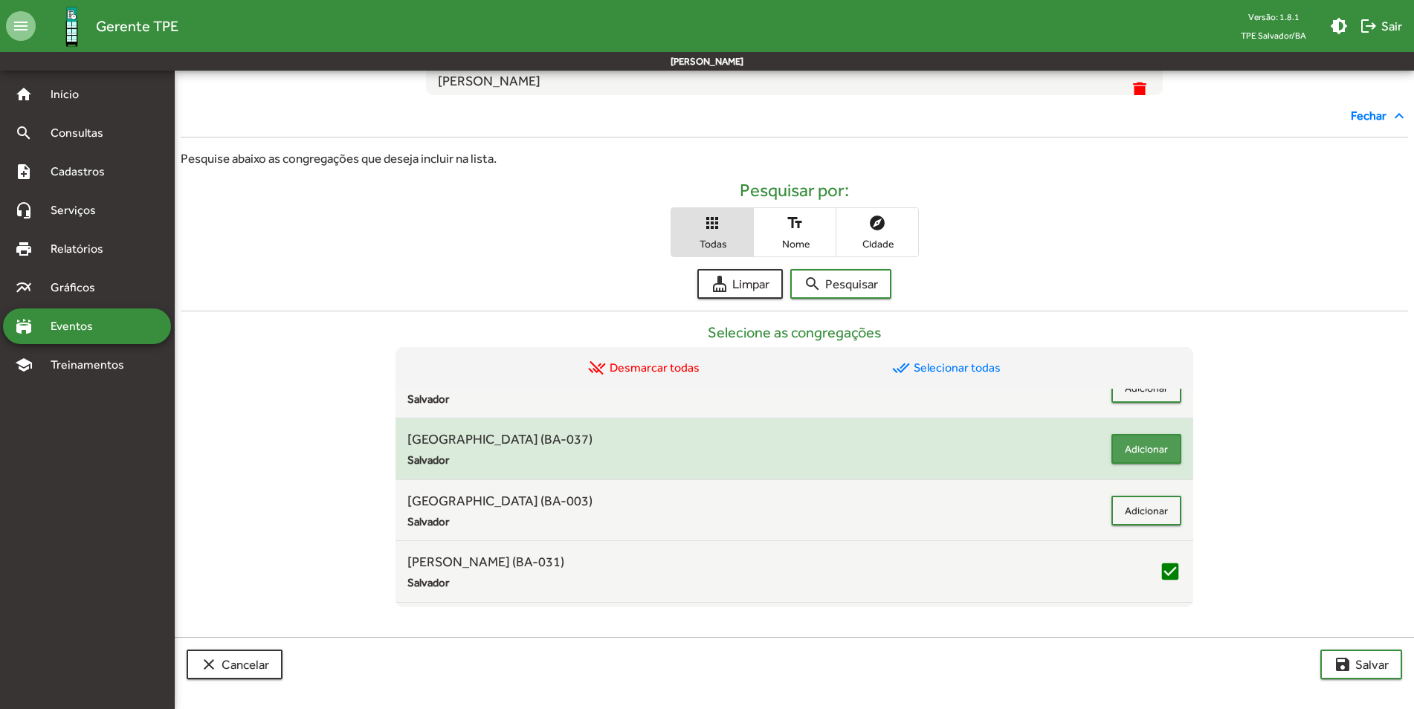
click at [1144, 451] on span "Adicionar" at bounding box center [1146, 449] width 43 height 27
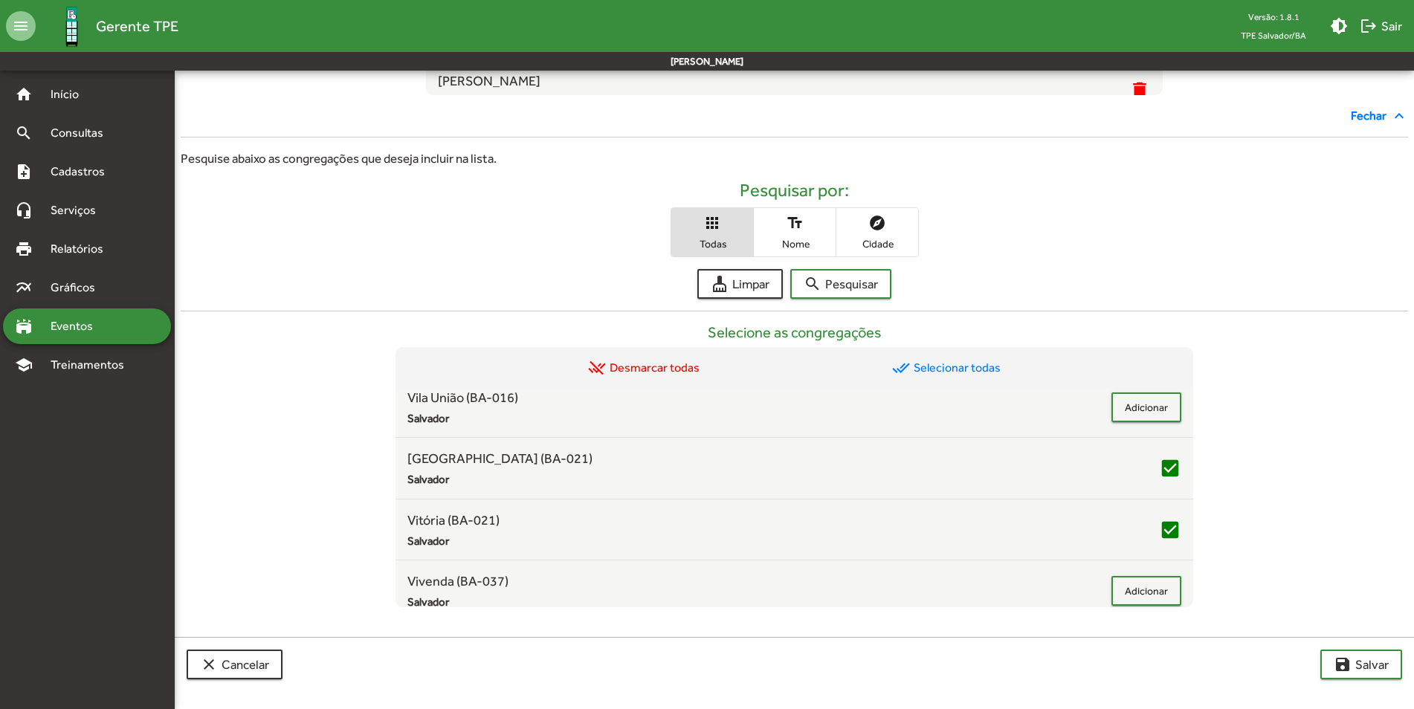
scroll to position [6589, 0]
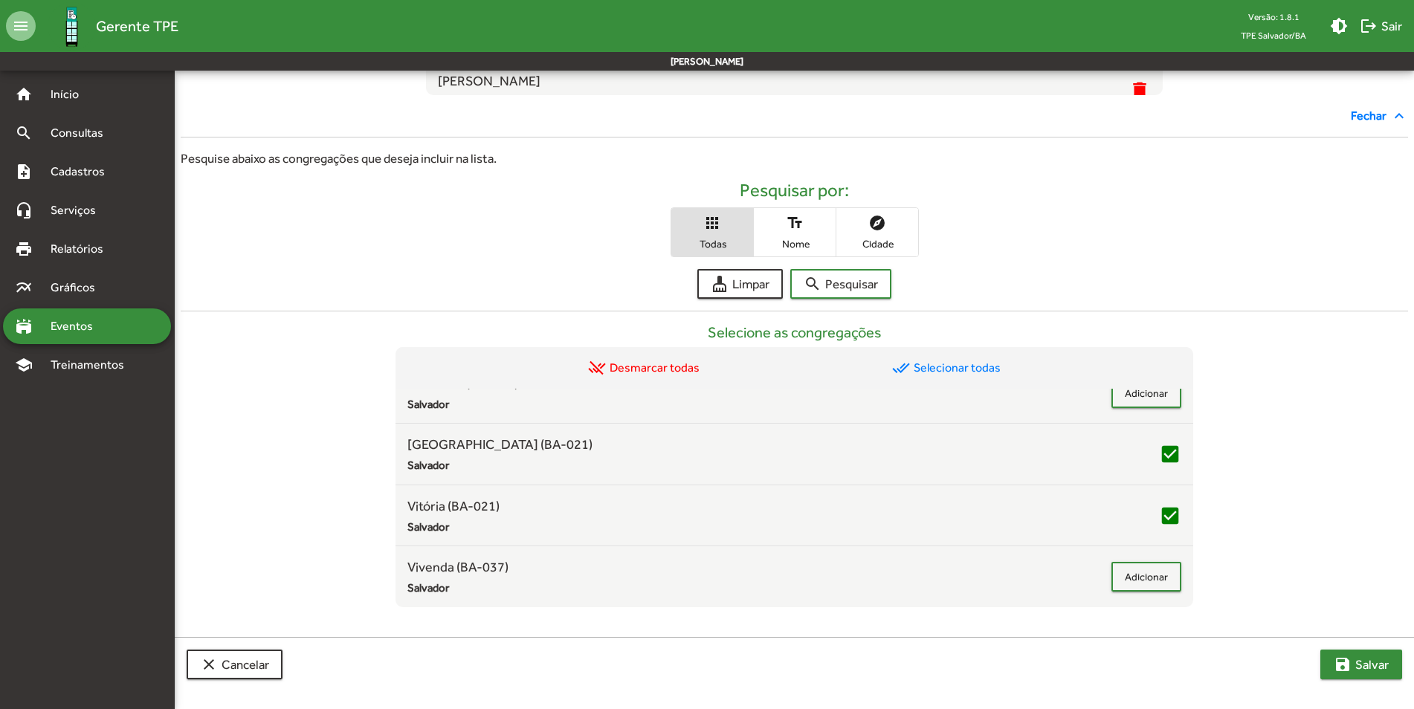
click at [1365, 660] on span "save [PERSON_NAME]" at bounding box center [1361, 664] width 55 height 27
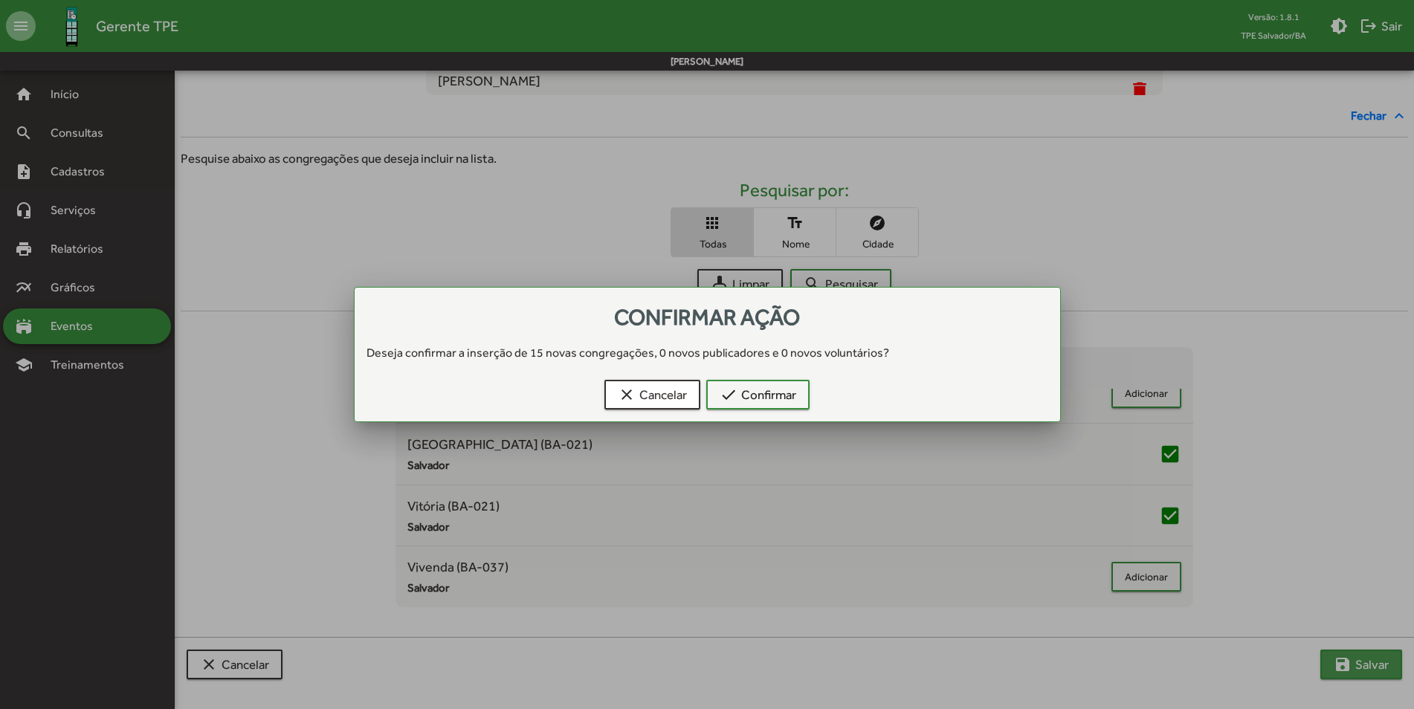
scroll to position [0, 0]
click at [773, 399] on span "check Confirmar" at bounding box center [758, 394] width 77 height 27
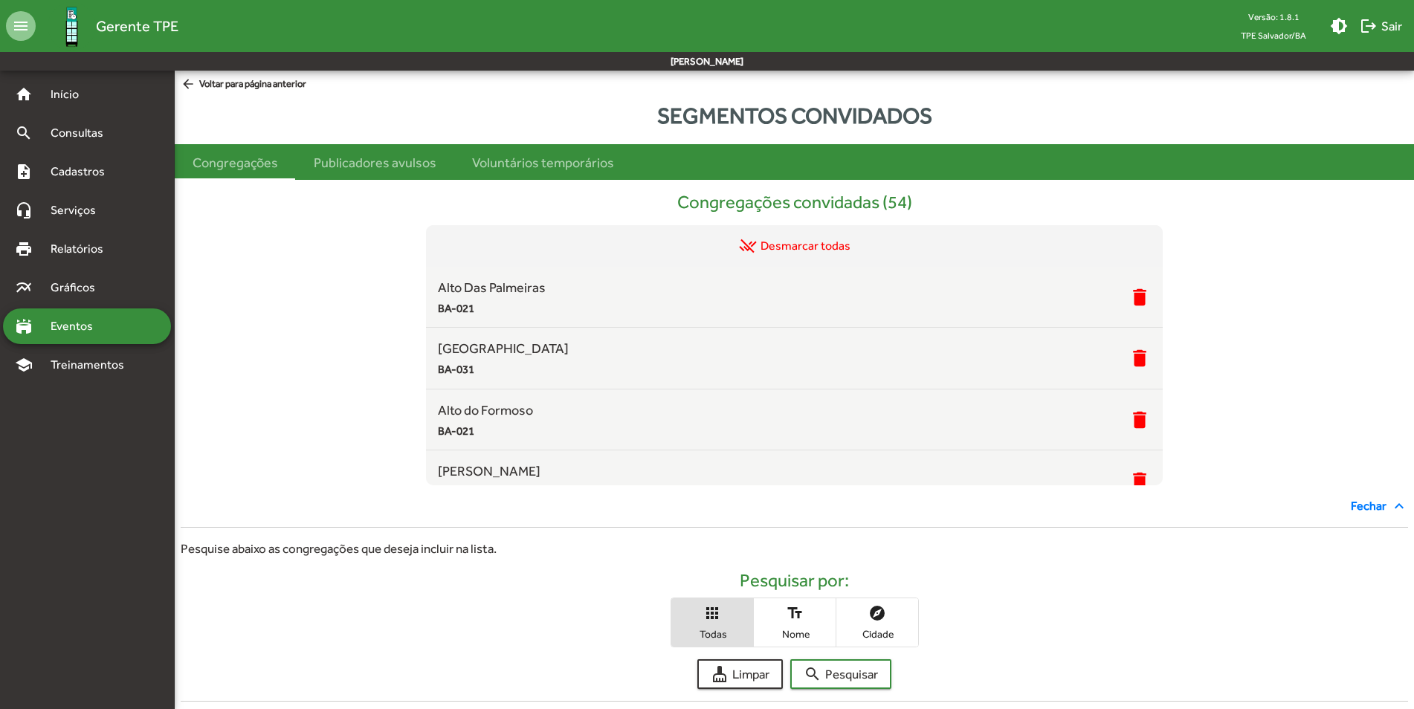
click at [186, 78] on mat-icon "arrow_back" at bounding box center [190, 85] width 19 height 16
